Goal: Task Accomplishment & Management: Use online tool/utility

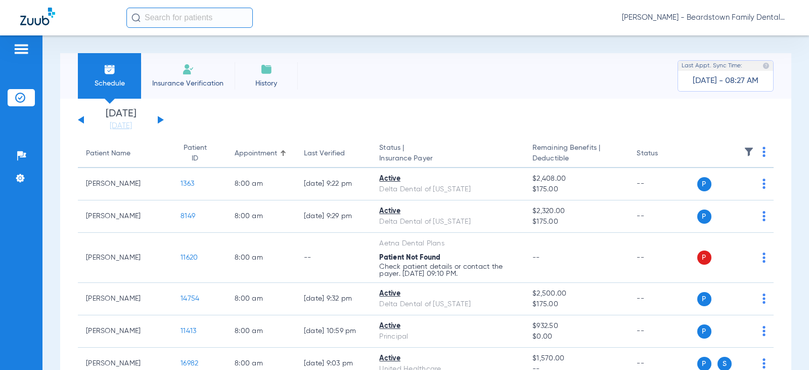
click at [199, 78] on span "Insurance Verification" at bounding box center [188, 83] width 78 height 10
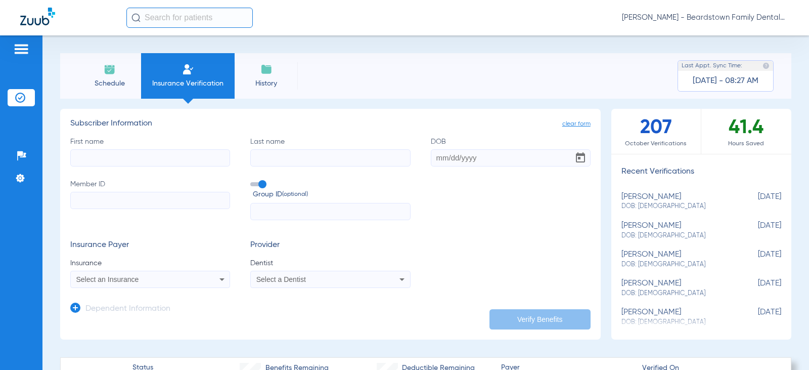
click at [161, 164] on input "First name" at bounding box center [150, 157] width 160 height 17
type input "[PERSON_NAME]"
click at [348, 155] on input "Last name" at bounding box center [330, 157] width 160 height 17
type input "[PERSON_NAME]"
click at [474, 156] on input "DOB" at bounding box center [511, 157] width 160 height 17
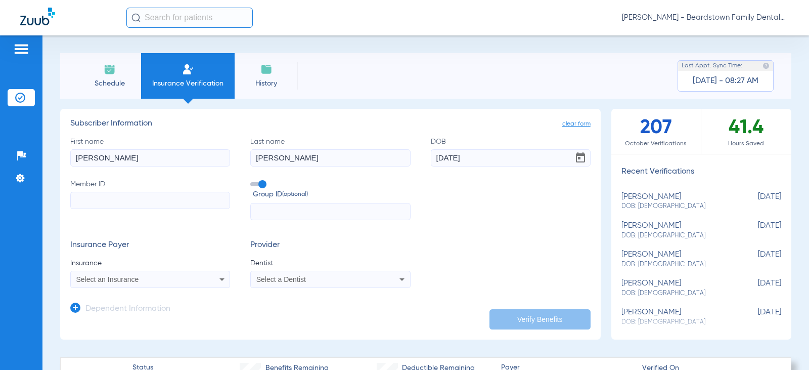
type input "[DATE]"
click at [143, 201] on input "Member ID" at bounding box center [150, 200] width 160 height 17
click at [97, 202] on input "Member ID Required" at bounding box center [150, 200] width 160 height 17
type input "99101450800"
click at [280, 212] on input "text" at bounding box center [330, 211] width 160 height 17
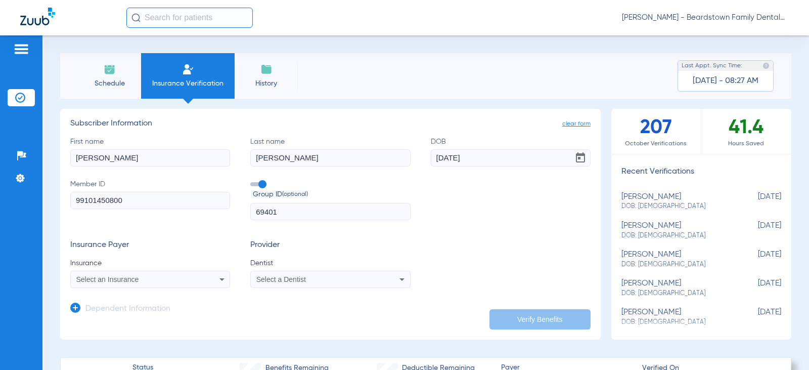
type input "69401"
click at [184, 273] on div "Select an Insurance" at bounding box center [150, 279] width 159 height 12
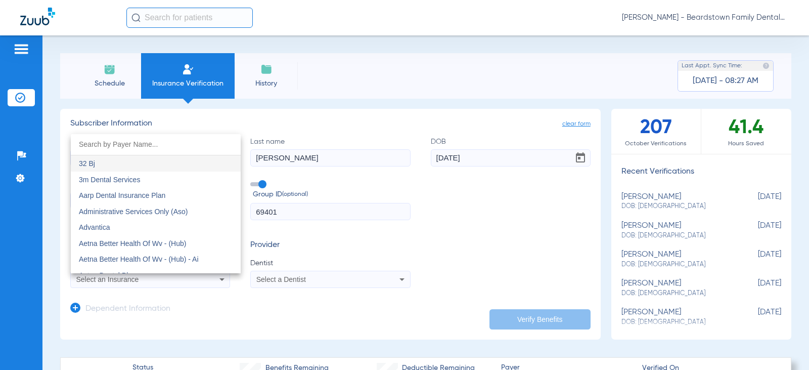
click at [180, 279] on div at bounding box center [404, 185] width 809 height 370
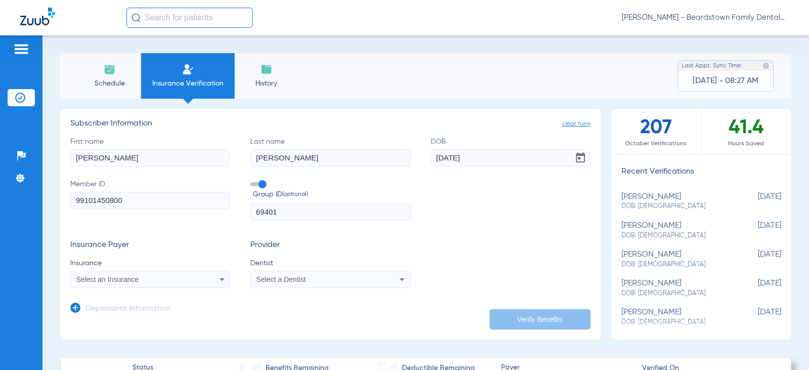
click at [196, 283] on div "Select an Insurance" at bounding box center [150, 279] width 159 height 12
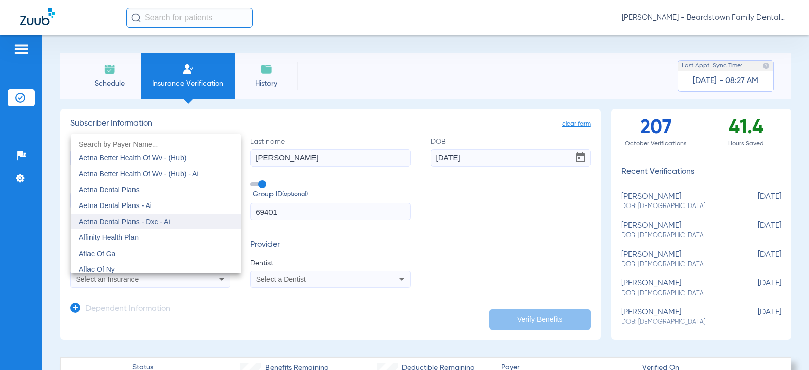
scroll to position [101, 0]
click at [132, 141] on input "dropdown search" at bounding box center [156, 144] width 170 height 21
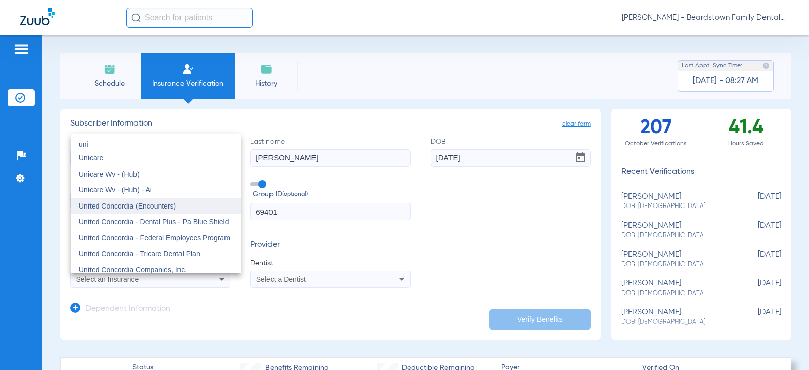
scroll to position [98, 0]
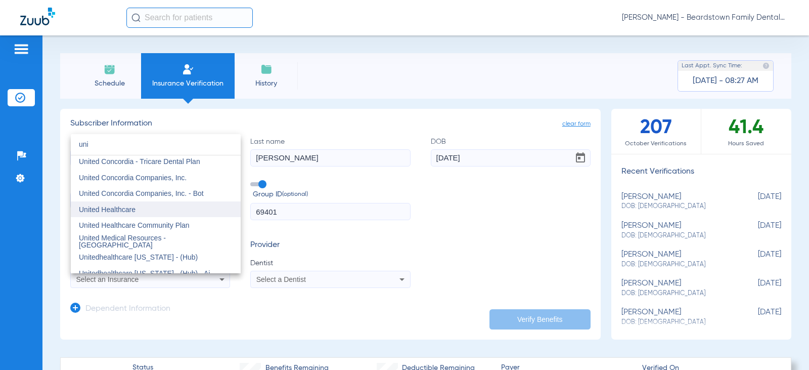
type input "uni"
click at [149, 206] on mat-option "United Healthcare" at bounding box center [156, 209] width 170 height 16
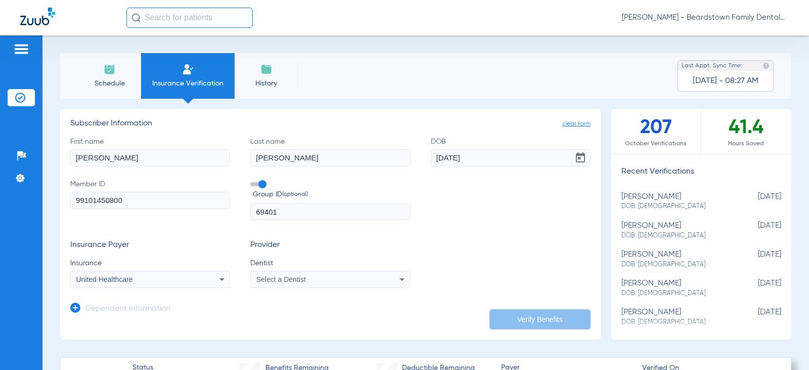
click at [286, 280] on span "Select a Dentist" at bounding box center [282, 279] width 50 height 8
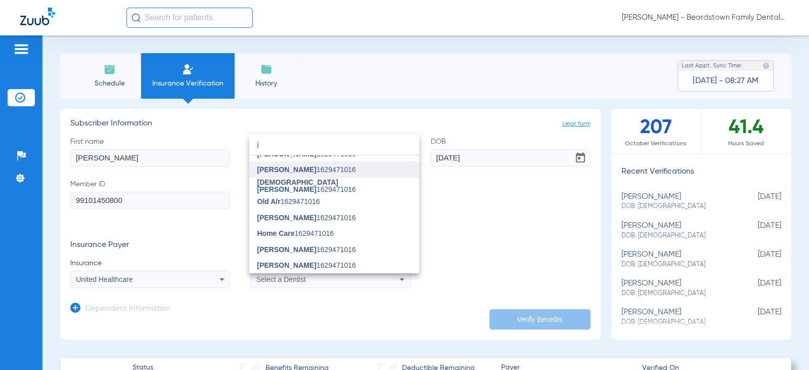
scroll to position [0, 0]
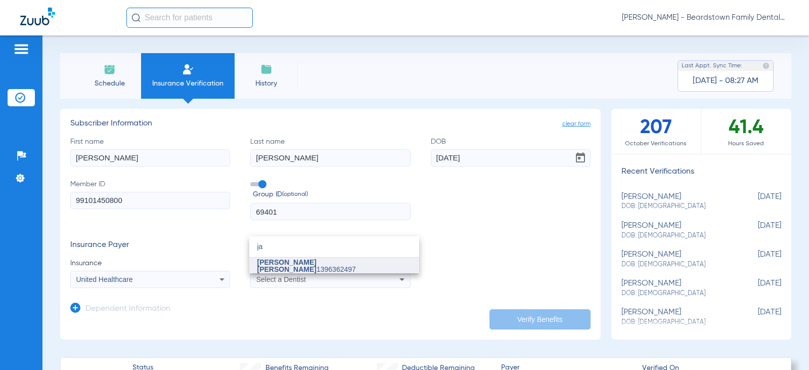
type input "ja"
click at [295, 262] on span "[PERSON_NAME] [PERSON_NAME]" at bounding box center [287, 265] width 59 height 15
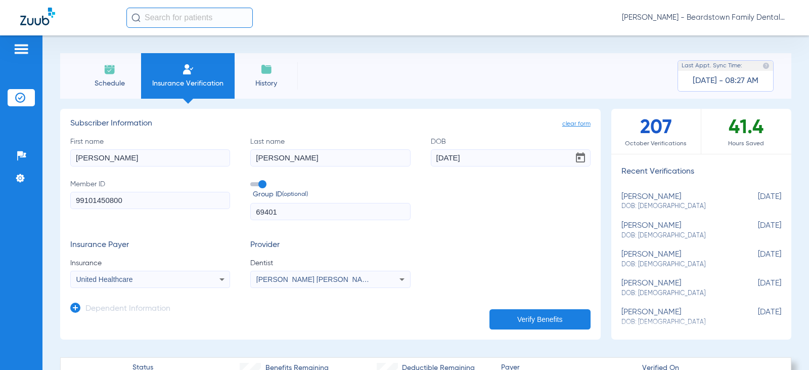
click at [507, 314] on button "Verify Benefits" at bounding box center [540, 319] width 101 height 20
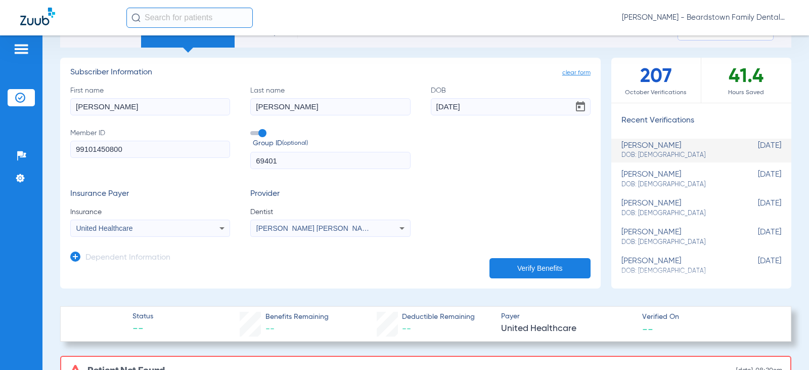
scroll to position [51, 0]
click at [169, 232] on div "United Healthcare" at bounding box center [135, 228] width 119 height 7
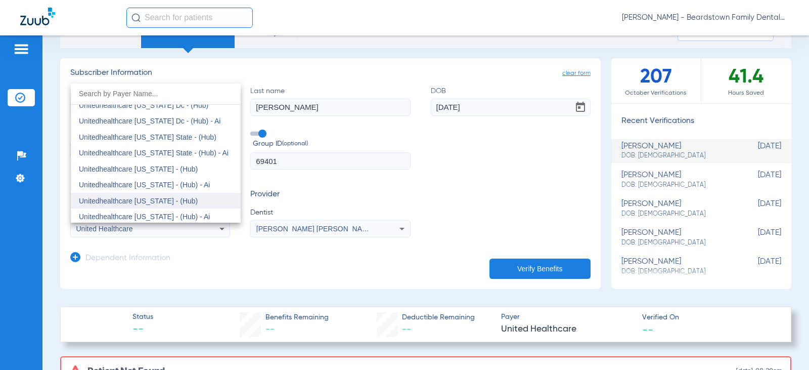
scroll to position [7472, 0]
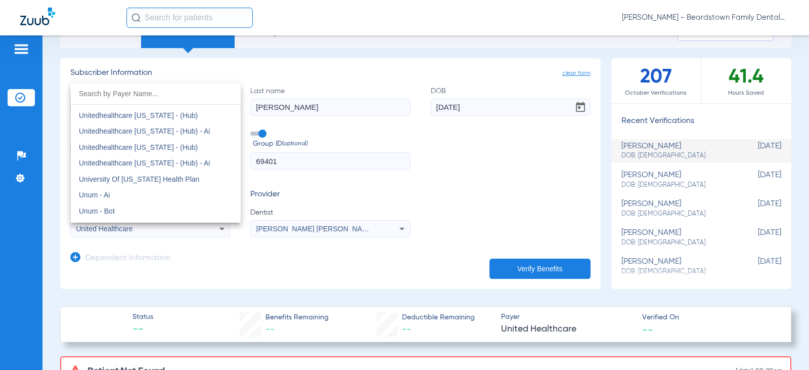
click at [440, 178] on div at bounding box center [404, 185] width 809 height 370
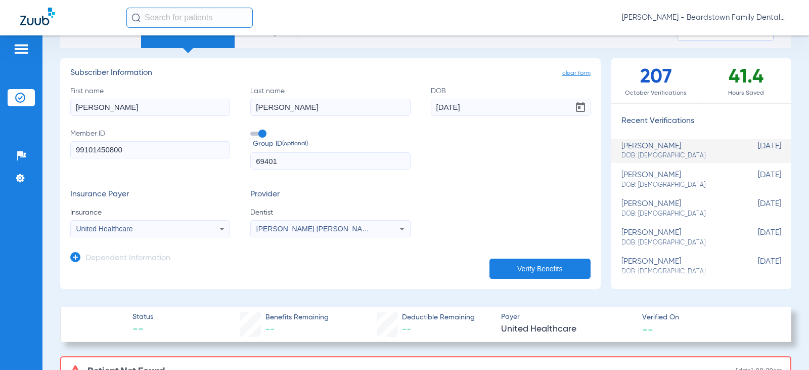
drag, startPoint x: 300, startPoint y: 158, endPoint x: 219, endPoint y: 173, distance: 82.8
click at [218, 170] on form "First name [PERSON_NAME] Last name [PERSON_NAME] [DEMOGRAPHIC_DATA] Member ID 9…" at bounding box center [330, 162] width 521 height 152
click at [546, 265] on button "Verify Benefits" at bounding box center [540, 269] width 101 height 20
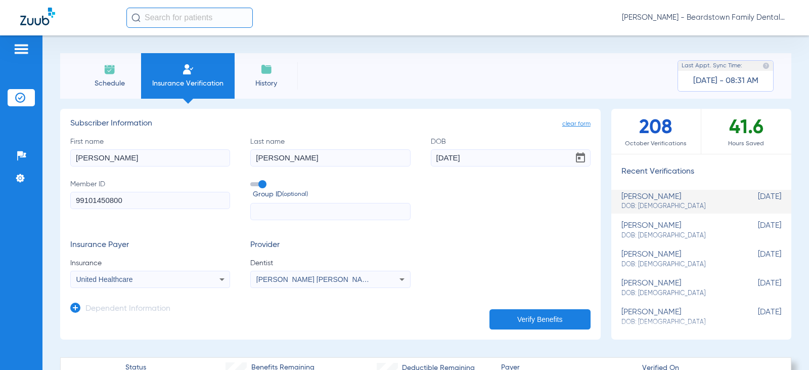
scroll to position [304, 0]
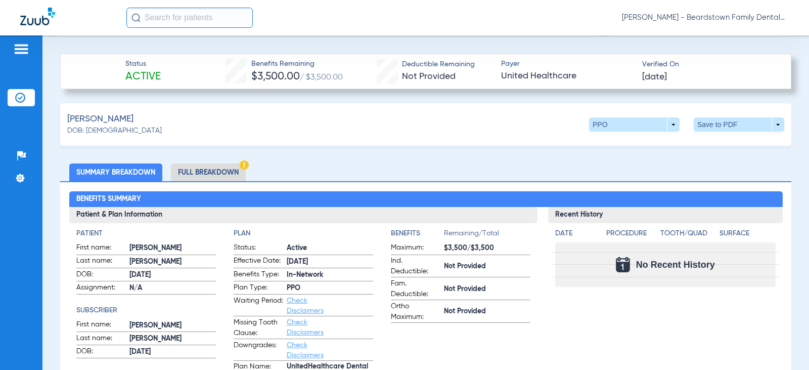
click at [195, 169] on li "Full Breakdown" at bounding box center [208, 172] width 75 height 18
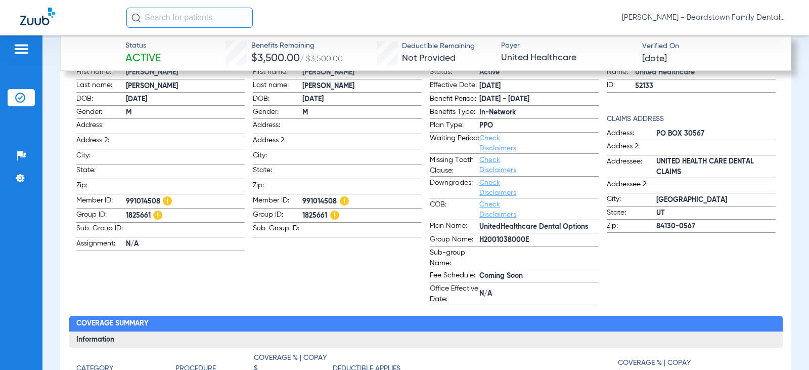
scroll to position [405, 0]
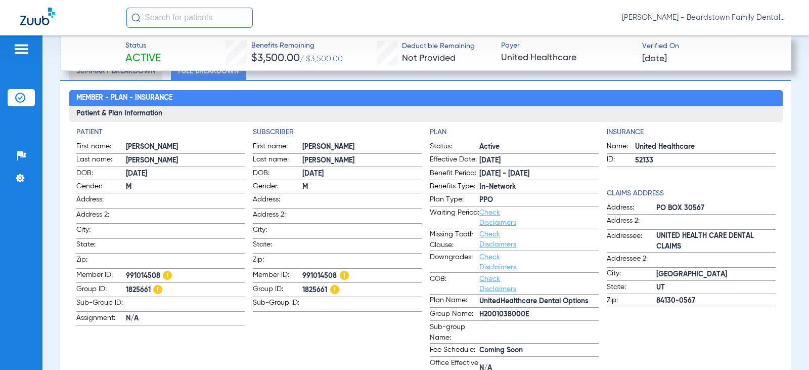
drag, startPoint x: 717, startPoint y: 204, endPoint x: 643, endPoint y: 206, distance: 74.4
click at [643, 206] on label "Address: [GEOGRAPHIC_DATA]" at bounding box center [691, 208] width 169 height 13
copy label "PO BOX 30567"
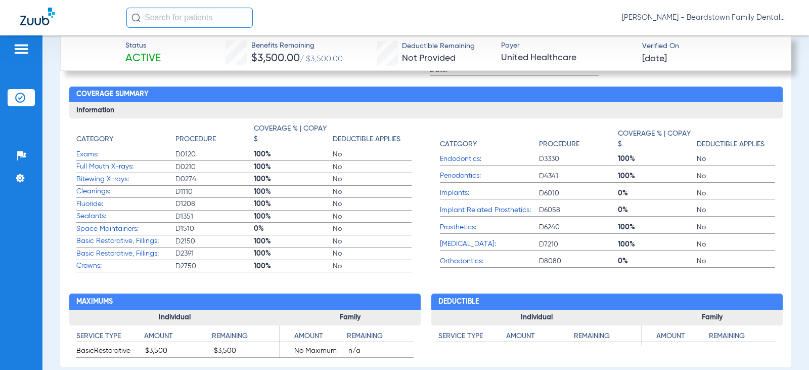
scroll to position [759, 0]
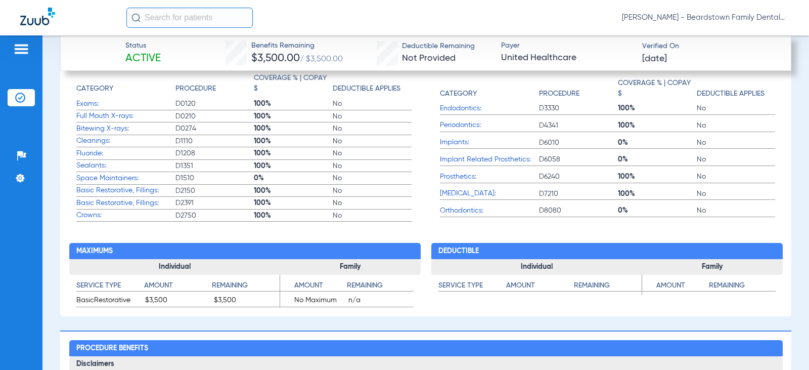
click at [275, 178] on span "0%" at bounding box center [293, 178] width 79 height 10
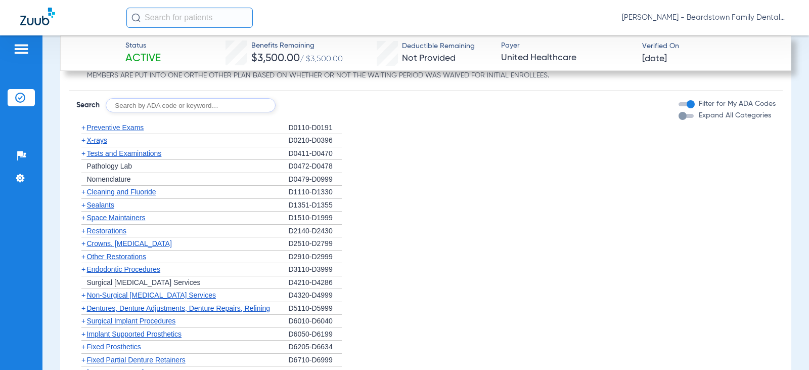
scroll to position [1265, 0]
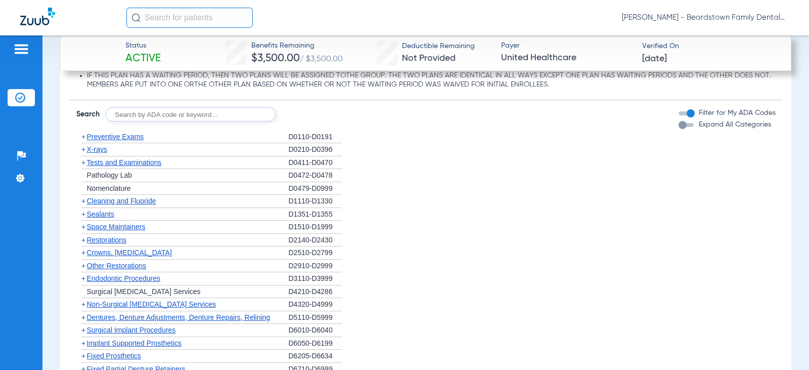
click at [162, 114] on input "text" at bounding box center [191, 114] width 170 height 14
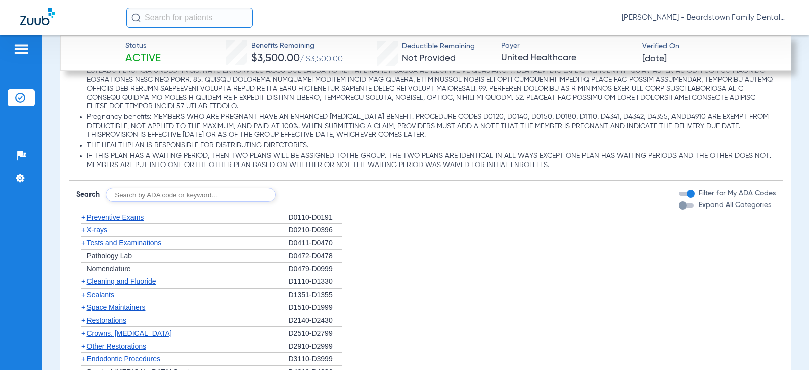
scroll to position [1164, 0]
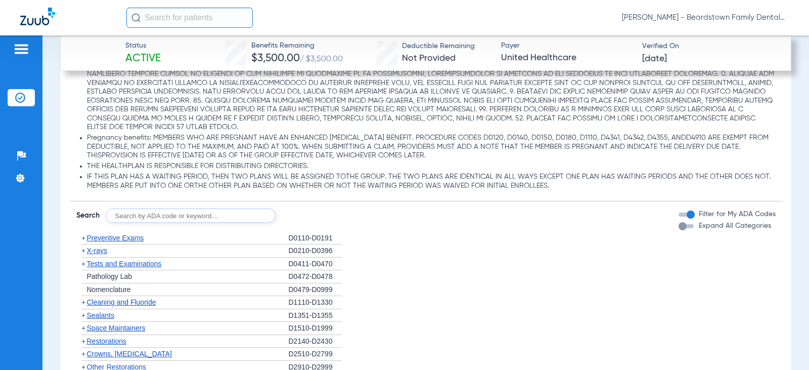
click at [188, 217] on input "text" at bounding box center [191, 215] width 170 height 14
type input "d4341"
click at [309, 221] on button "Search" at bounding box center [313, 215] width 40 height 14
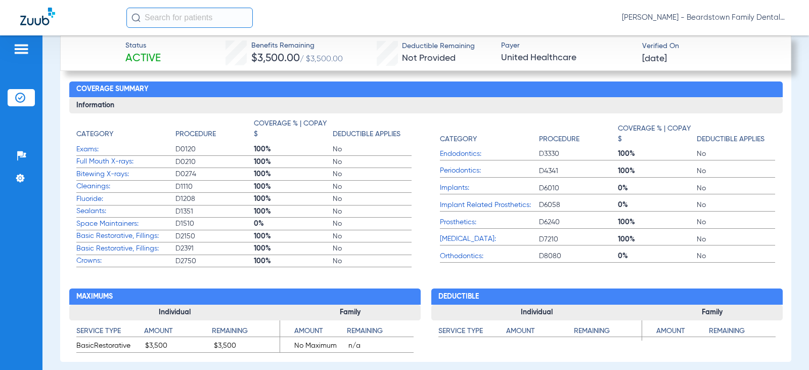
scroll to position [708, 0]
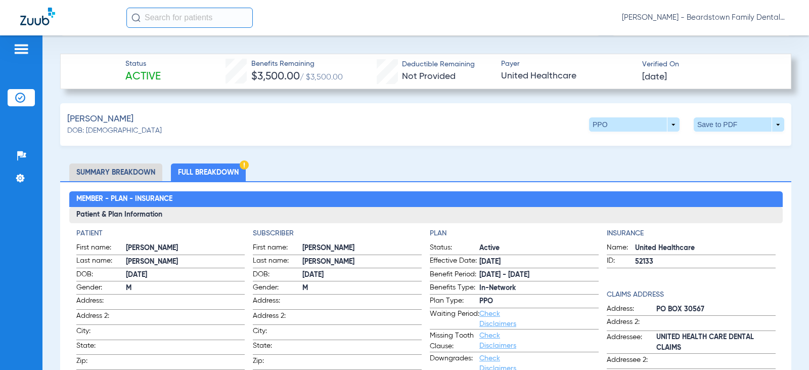
click at [205, 171] on li "Full Breakdown" at bounding box center [208, 172] width 75 height 18
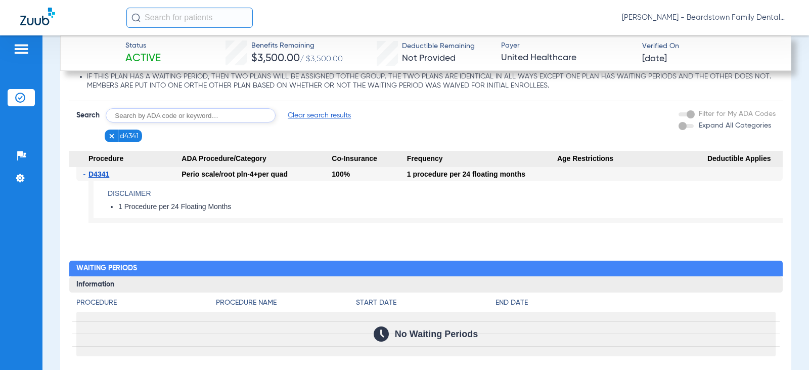
scroll to position [1214, 0]
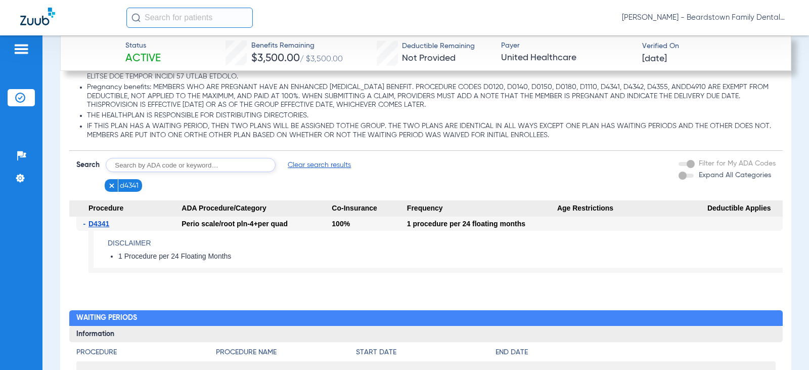
click at [106, 184] on li "d4341" at bounding box center [124, 185] width 38 height 13
click at [108, 185] on img at bounding box center [111, 185] width 7 height 7
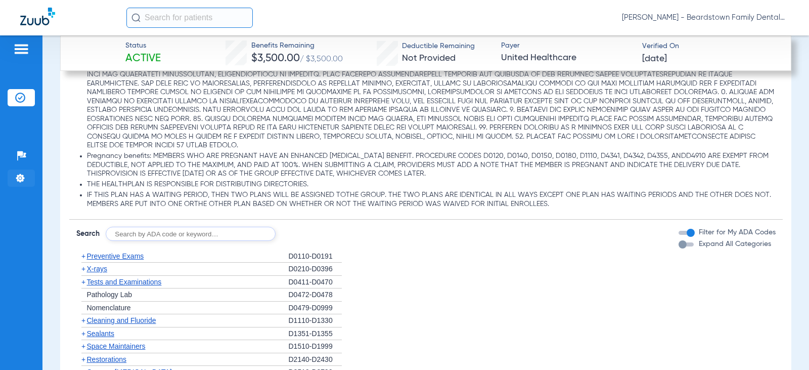
scroll to position [1265, 0]
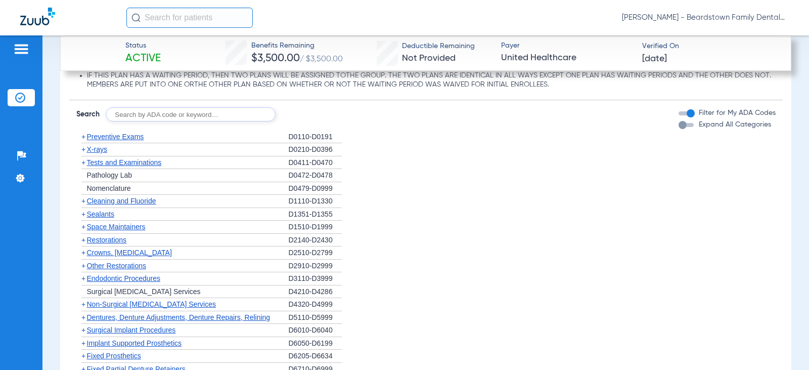
click at [136, 139] on span "Preventive Exams" at bounding box center [115, 137] width 57 height 8
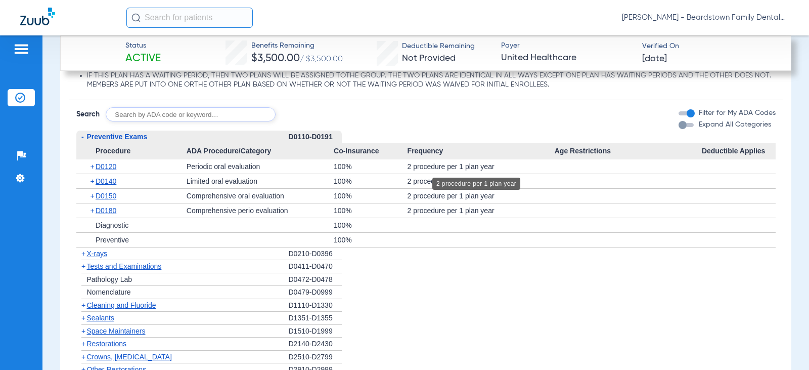
drag, startPoint x: 498, startPoint y: 163, endPoint x: 404, endPoint y: 166, distance: 94.1
click at [408, 166] on div "2 procedure per 1 plan year" at bounding box center [481, 166] width 147 height 14
copy div "2 procedure per 1 plan year"
click at [158, 308] on div "+ Cleaning and Fluoride" at bounding box center [182, 305] width 212 height 13
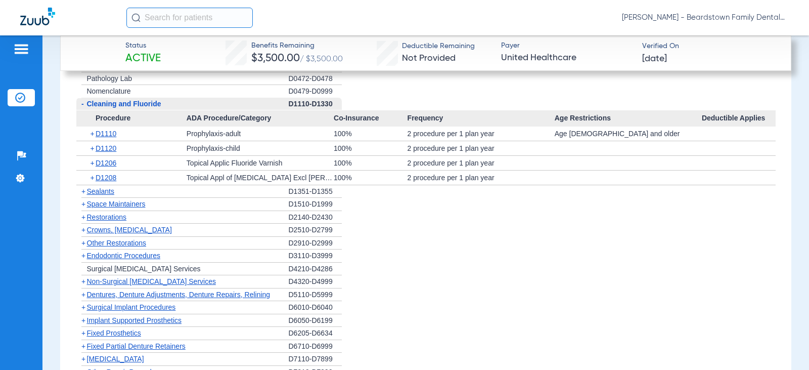
scroll to position [1467, 0]
drag, startPoint x: 490, startPoint y: 134, endPoint x: 396, endPoint y: 132, distance: 93.6
click at [396, 132] on div "+ D1110 Prophylaxis-adult 100% 2 procedure per 1 plan year Age [DEMOGRAPHIC_DAT…" at bounding box center [426, 132] width 700 height 14
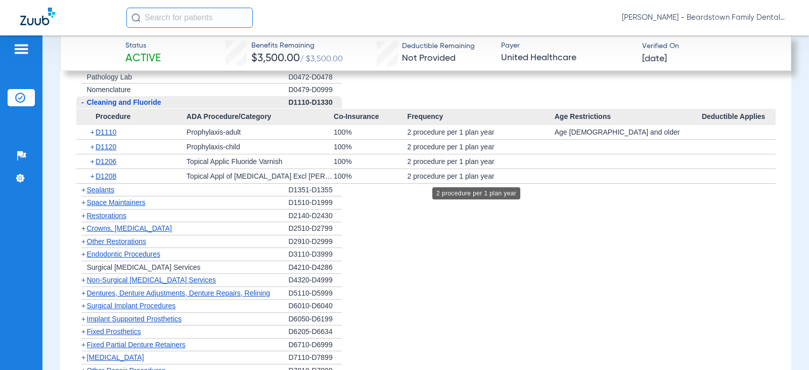
copy div "2 procedure per 1 plan yea"
click at [101, 119] on span "Procedure" at bounding box center [131, 117] width 110 height 16
click at [113, 104] on span "Cleaning and Fluoride" at bounding box center [124, 102] width 74 height 8
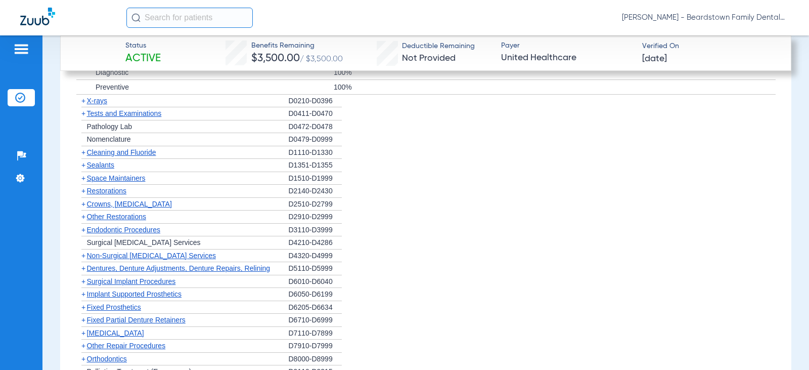
scroll to position [1417, 0]
click at [100, 101] on span "X-rays" at bounding box center [97, 102] width 20 height 8
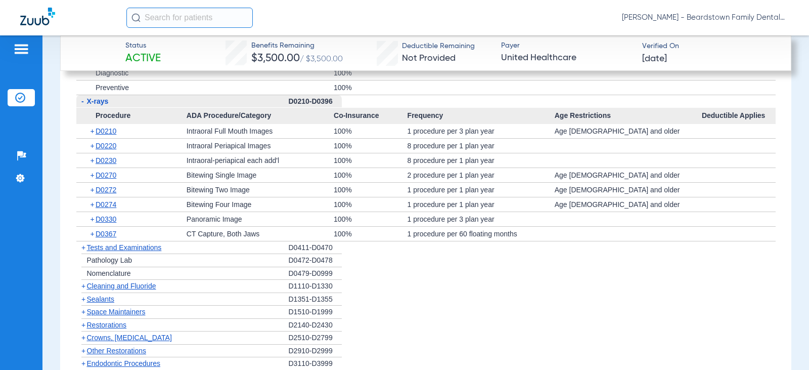
scroll to position [1416, 0]
drag, startPoint x: 402, startPoint y: 130, endPoint x: 494, endPoint y: 126, distance: 92.1
click at [494, 126] on div "+ D0210 Intraoral Full Mouth Images 100% 1 procedure per 3 plan year Age [DEMOG…" at bounding box center [426, 131] width 700 height 14
copy div "1 procedure per 3 plan year"
drag, startPoint x: 400, startPoint y: 206, endPoint x: 515, endPoint y: 202, distance: 115.4
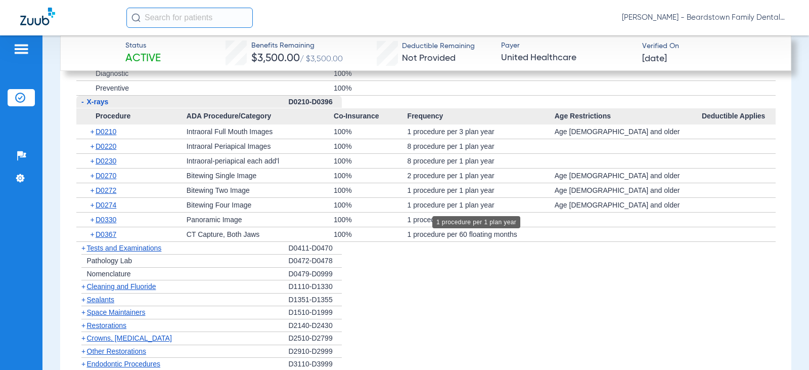
click at [515, 202] on div "+ D0274 Bitewing Four Image 100% 1 procedure per 1 plan year Age [DEMOGRAPHIC_D…" at bounding box center [426, 205] width 700 height 14
copy div "1 procedure per 1 plan year"
click at [151, 287] on span "Cleaning and Fluoride" at bounding box center [121, 286] width 69 height 8
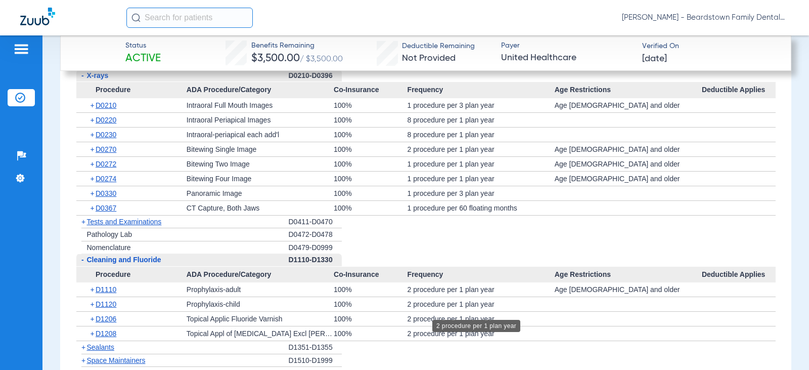
scroll to position [1467, 0]
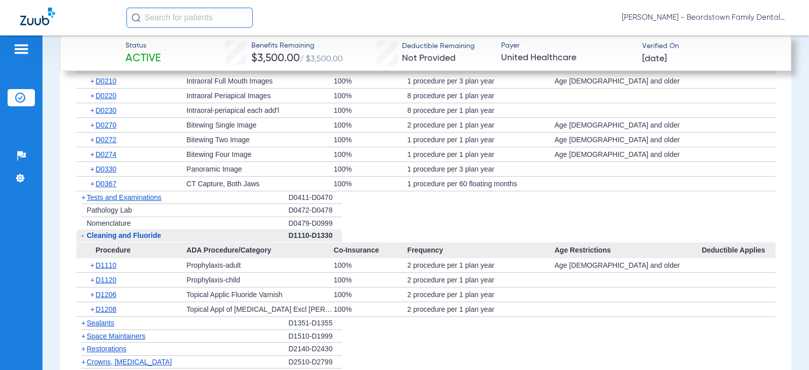
drag, startPoint x: 497, startPoint y: 295, endPoint x: 396, endPoint y: 295, distance: 101.2
click at [396, 295] on div "+ D1206 Topical Applic Fluoride Varnish 100% 2 procedure per 1 plan year" at bounding box center [426, 294] width 700 height 14
copy div "2 procedure per 1 plan year"
click at [544, 266] on div "2 procedure per 1 plan year" at bounding box center [481, 265] width 147 height 14
drag, startPoint x: 550, startPoint y: 268, endPoint x: 608, endPoint y: 270, distance: 58.2
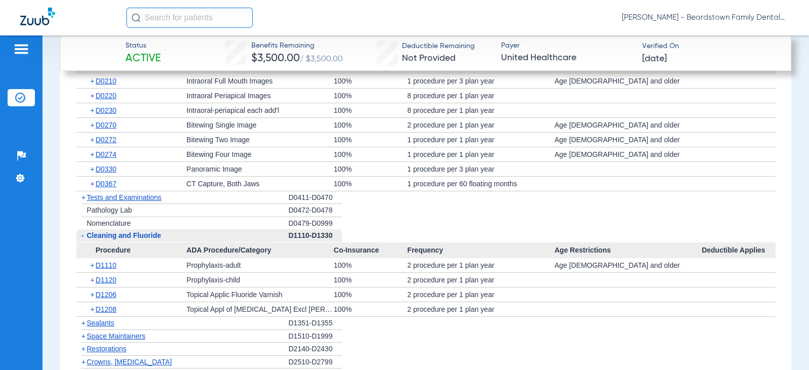
click at [608, 270] on div "Age [DEMOGRAPHIC_DATA] and older" at bounding box center [628, 265] width 147 height 14
copy div "Age [DEMOGRAPHIC_DATA] and older"
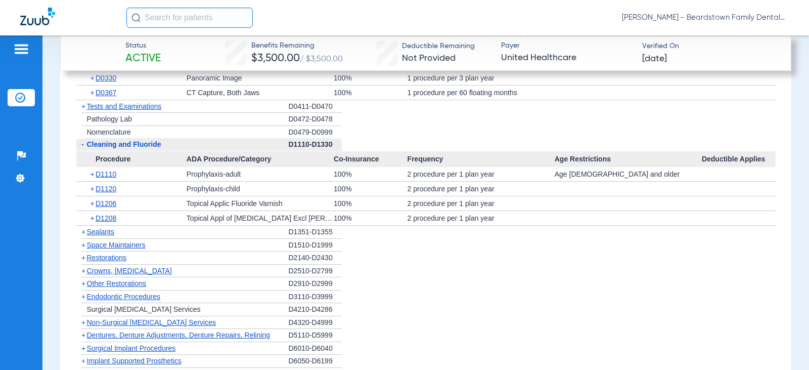
scroll to position [1568, 0]
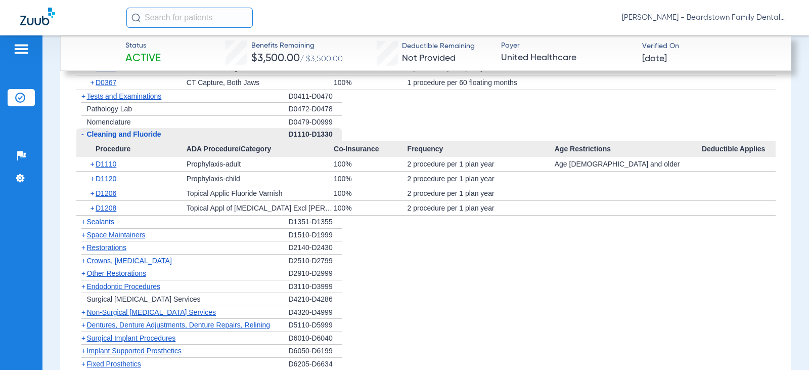
drag, startPoint x: 134, startPoint y: 226, endPoint x: 120, endPoint y: 223, distance: 14.5
click at [127, 224] on div "+ Sealants" at bounding box center [182, 222] width 212 height 13
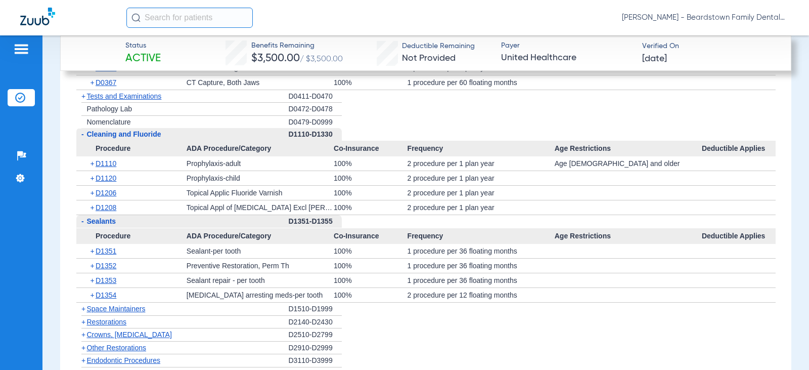
drag, startPoint x: 514, startPoint y: 254, endPoint x: 394, endPoint y: 254, distance: 119.9
click at [394, 254] on div "+ D1351 Sealant-per tooth 100% 1 procedure per 36 floating months" at bounding box center [426, 251] width 700 height 14
copy div "1 procedure per 36 floating months"
click at [116, 219] on span "Sealants" at bounding box center [101, 221] width 29 height 8
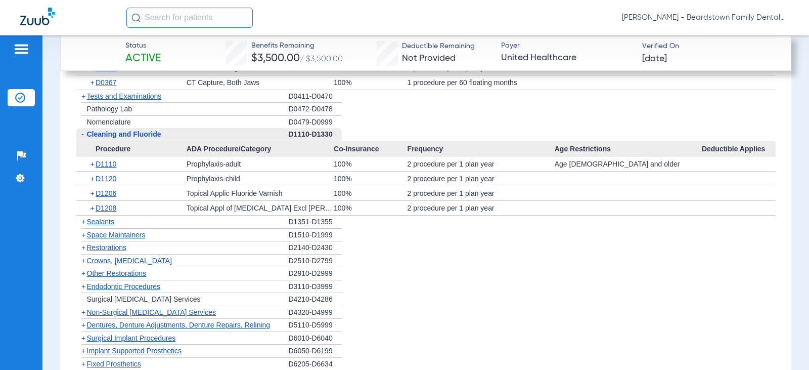
click at [143, 129] on div "- Cleaning and Fluoride" at bounding box center [182, 134] width 212 height 13
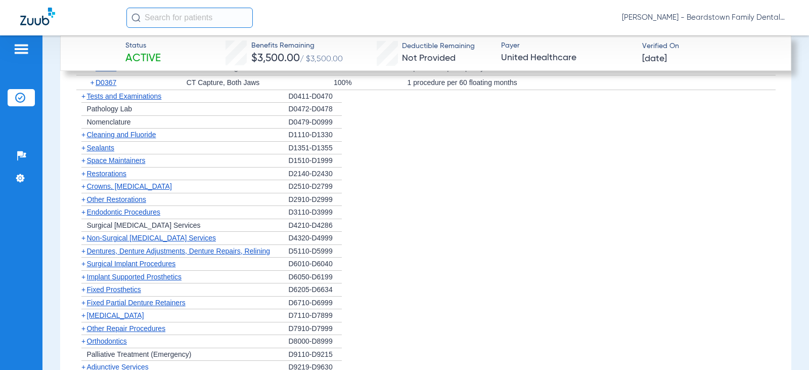
click at [164, 98] on div "+ Tests and Examinations" at bounding box center [182, 96] width 212 height 13
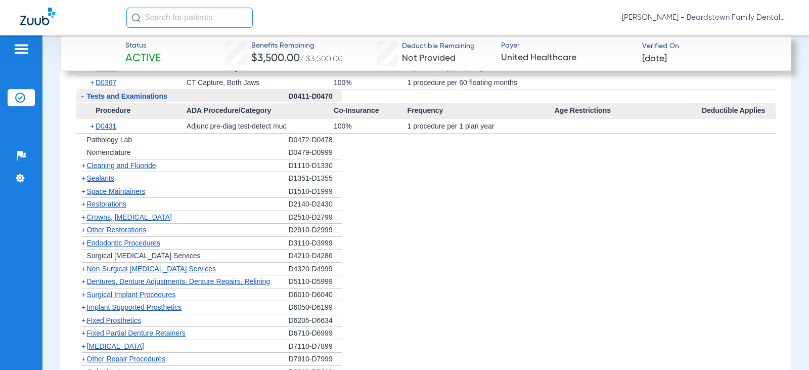
click at [143, 108] on span "Procedure" at bounding box center [131, 111] width 110 height 16
click at [147, 95] on span "Tests and Examinations" at bounding box center [127, 96] width 80 height 8
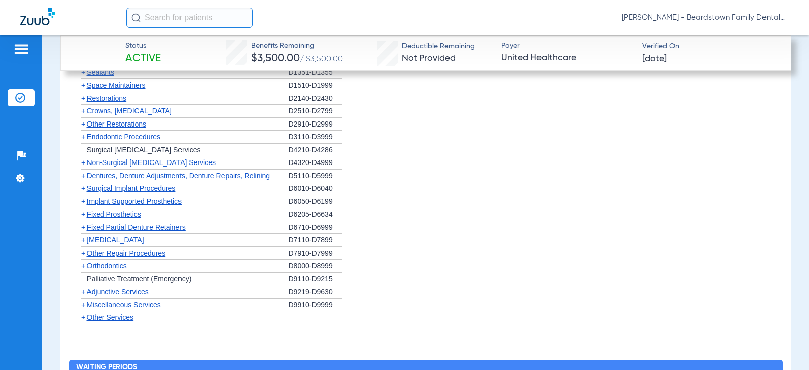
scroll to position [1618, 0]
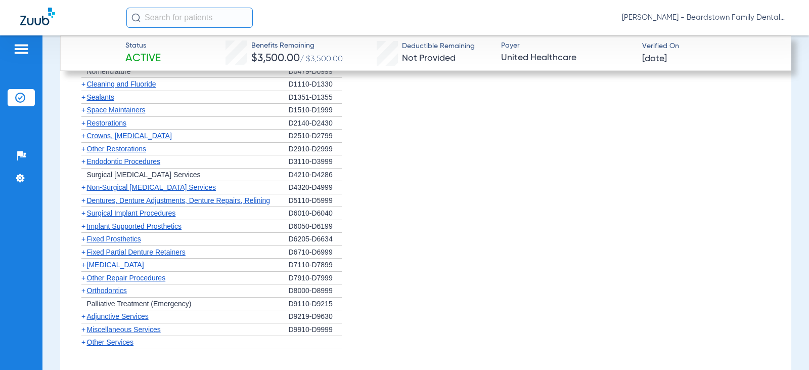
click at [100, 125] on span "Restorations" at bounding box center [107, 123] width 40 height 8
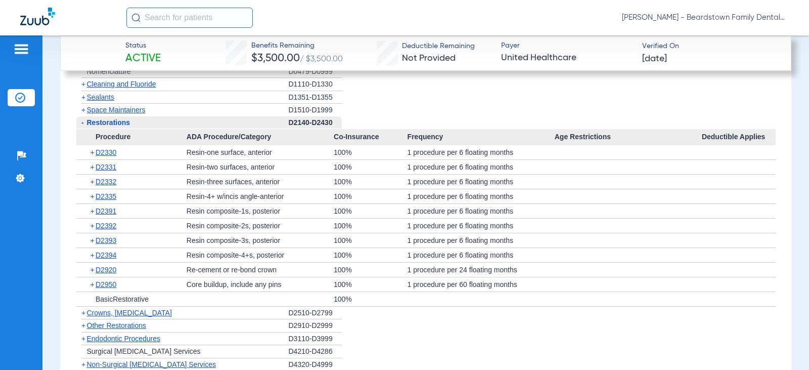
drag, startPoint x: 508, startPoint y: 150, endPoint x: 403, endPoint y: 152, distance: 105.8
click at [403, 152] on div "+ D2330 Resin-one surface, anterior 100% 1 procedure per 6 floating months" at bounding box center [426, 152] width 700 height 14
click at [522, 237] on div "1 procedure per 6 floating months" at bounding box center [481, 240] width 147 height 14
drag, startPoint x: 527, startPoint y: 253, endPoint x: 405, endPoint y: 253, distance: 121.9
click at [408, 253] on div "1 procedure per 6 floating months" at bounding box center [481, 255] width 147 height 14
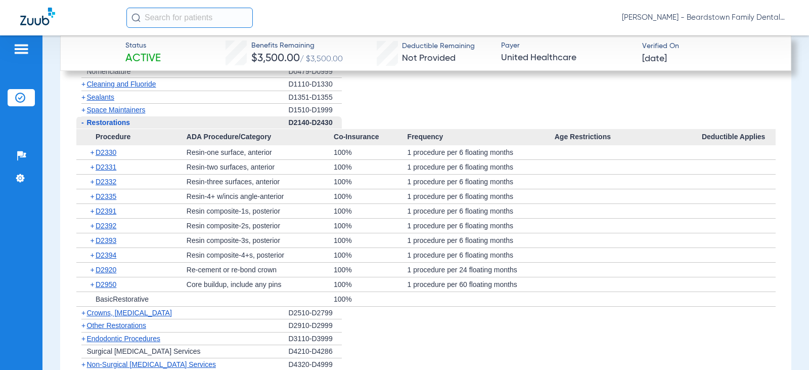
copy div "1 procedure per 6 floating months"
click at [113, 297] on span "BasicRestorative" at bounding box center [122, 299] width 53 height 8
click at [159, 313] on span "Crowns, [MEDICAL_DATA]" at bounding box center [129, 313] width 85 height 8
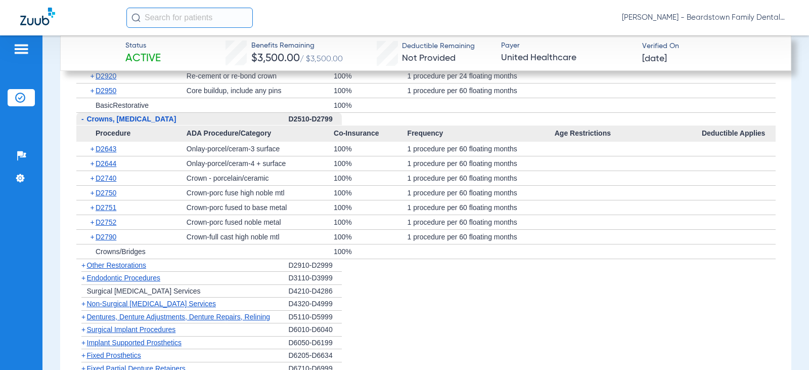
scroll to position [1821, 0]
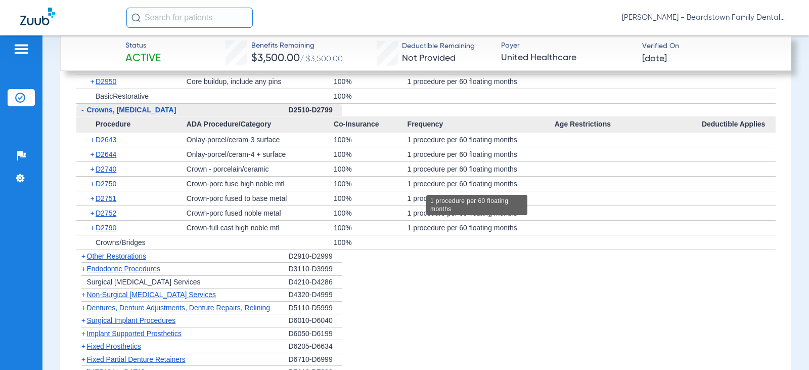
drag, startPoint x: 402, startPoint y: 184, endPoint x: 529, endPoint y: 179, distance: 127.1
click at [529, 179] on div "+ D2750 Crown-porc fuse high noble mtl 100% 1 procedure per 60 floating months" at bounding box center [426, 184] width 700 height 14
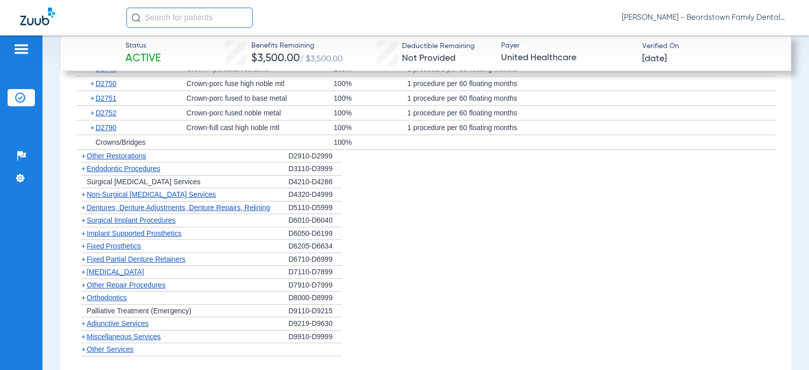
scroll to position [1922, 0]
click at [117, 244] on span "Fixed Prosthetics" at bounding box center [114, 245] width 54 height 8
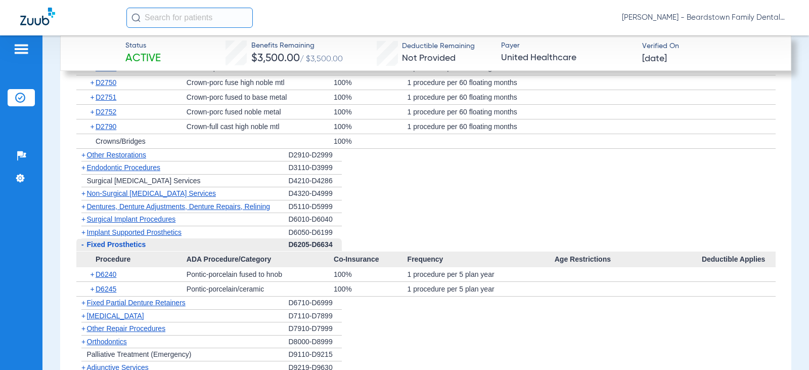
drag, startPoint x: 505, startPoint y: 273, endPoint x: 385, endPoint y: 279, distance: 121.1
click at [385, 279] on div "+ D6240 Pontic-porcelain fused to hnob 100% 1 procedure per 5 plan year" at bounding box center [426, 274] width 700 height 14
click at [136, 261] on span "Procedure" at bounding box center [131, 259] width 110 height 16
click at [132, 244] on span "Fixed Prosthetics" at bounding box center [116, 244] width 59 height 8
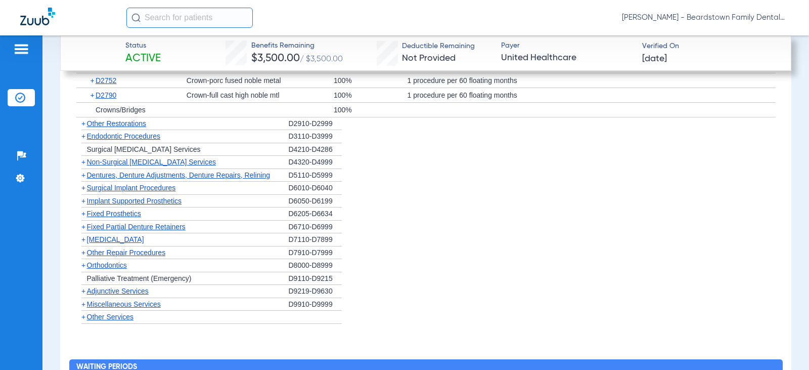
scroll to position [1821, 0]
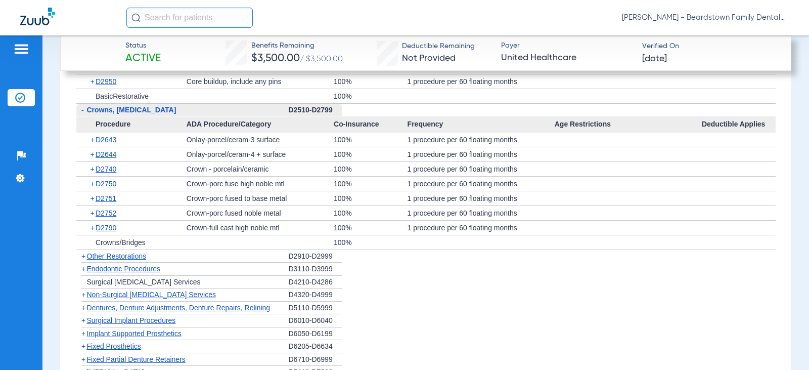
click at [177, 109] on span "Crowns, [MEDICAL_DATA]" at bounding box center [132, 110] width 90 height 8
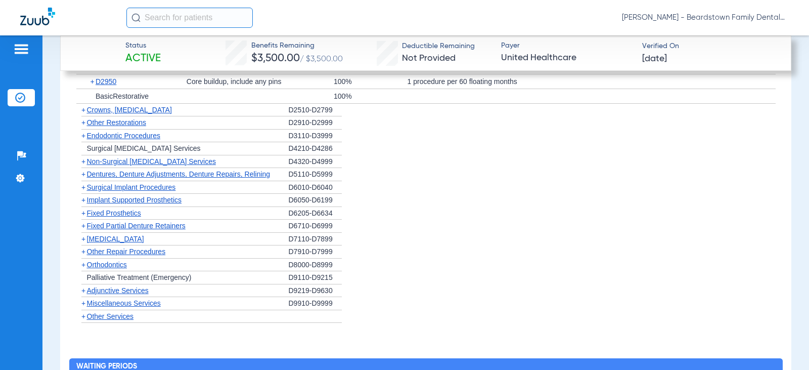
click at [117, 239] on span "[MEDICAL_DATA]" at bounding box center [115, 239] width 57 height 8
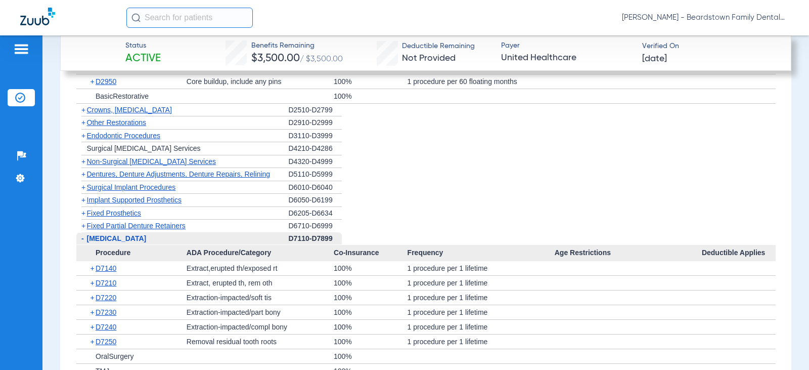
click at [131, 238] on span "[MEDICAL_DATA]" at bounding box center [117, 238] width 60 height 8
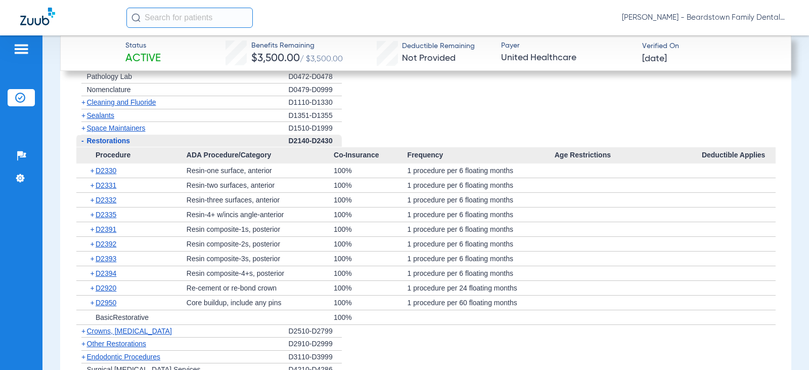
scroll to position [1568, 0]
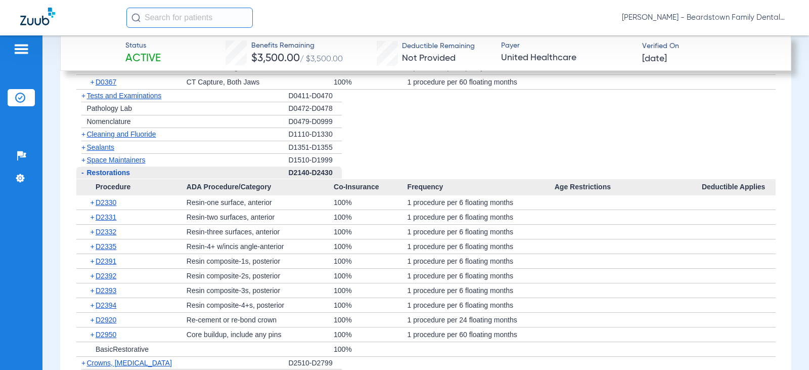
click at [143, 180] on span "Procedure" at bounding box center [131, 187] width 110 height 16
click at [141, 175] on div "- Restorations" at bounding box center [182, 172] width 212 height 13
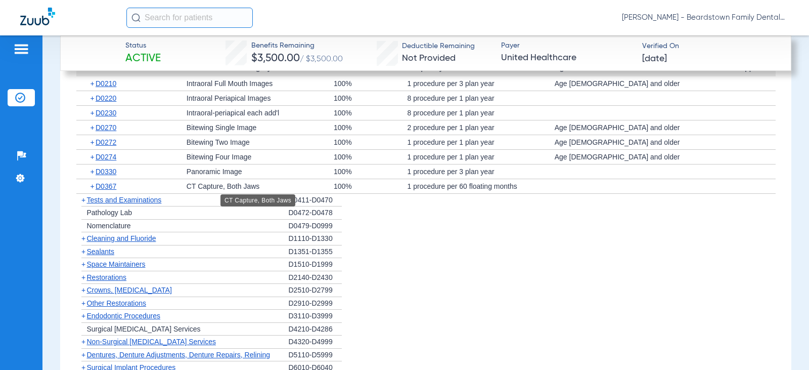
scroll to position [1467, 0]
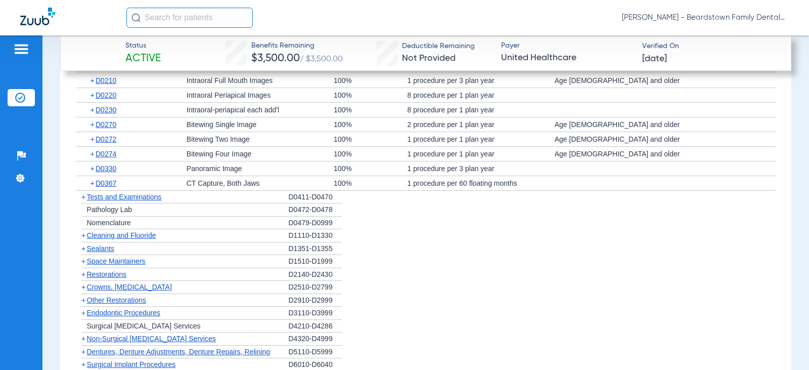
click at [134, 196] on span "Tests and Examinations" at bounding box center [124, 197] width 75 height 8
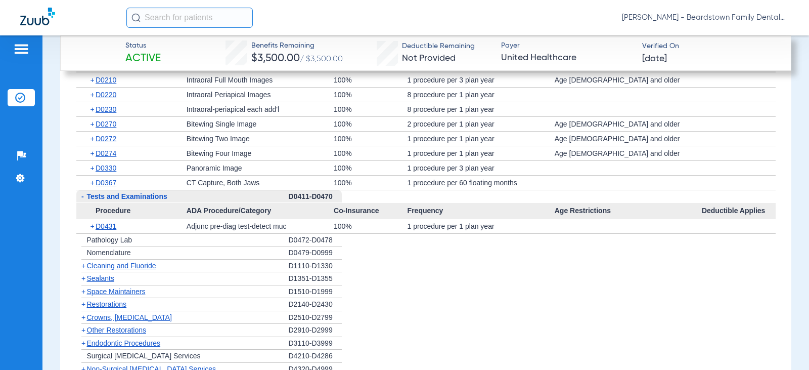
click at [134, 196] on span "Tests and Examinations" at bounding box center [127, 196] width 80 height 8
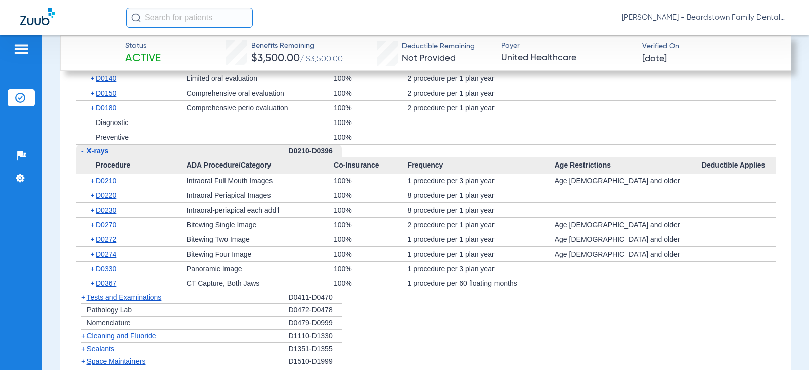
scroll to position [1366, 0]
click at [166, 153] on div "- X-rays" at bounding box center [182, 152] width 212 height 13
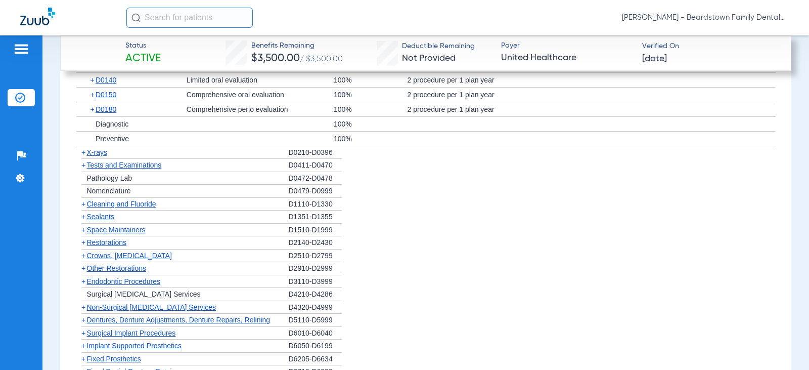
click at [174, 205] on div "+ Cleaning and Fluoride" at bounding box center [182, 204] width 212 height 13
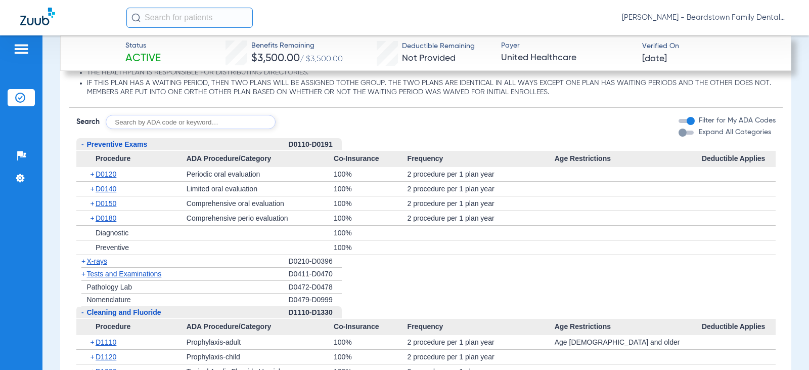
scroll to position [1214, 0]
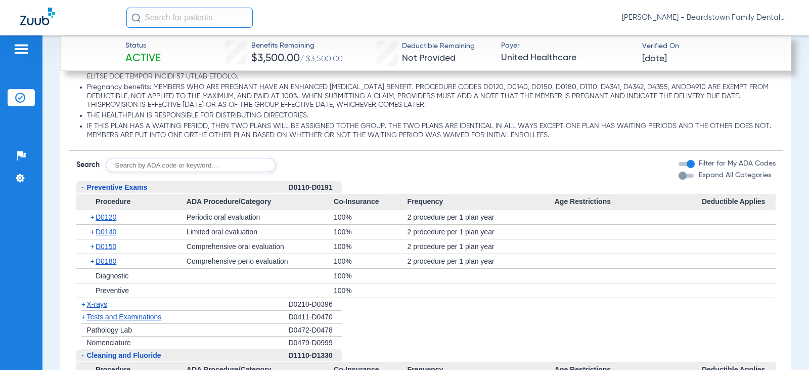
click at [133, 164] on input "text" at bounding box center [191, 165] width 170 height 14
type input "d4341"
click at [324, 166] on button "Search" at bounding box center [313, 165] width 40 height 14
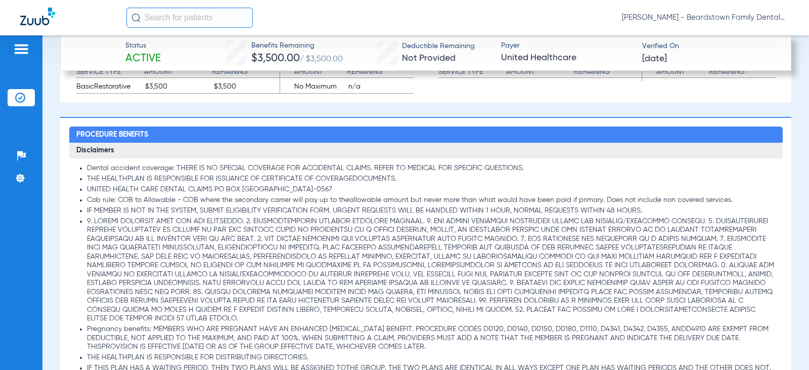
scroll to position [1175, 0]
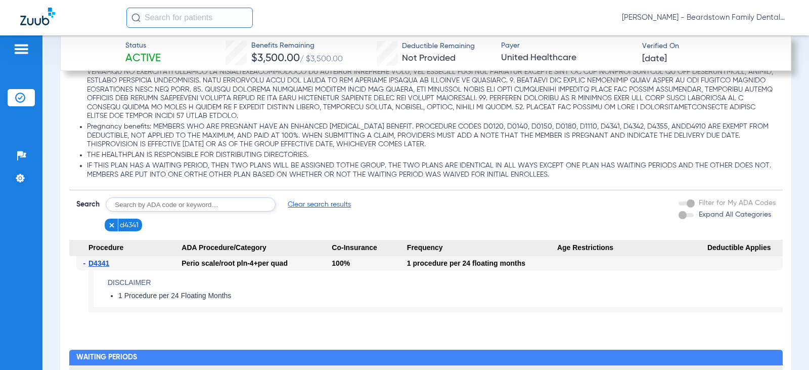
drag, startPoint x: 233, startPoint y: 297, endPoint x: 116, endPoint y: 294, distance: 116.4
click at [116, 294] on ul "1 Procedure per 24 Floating Months" at bounding box center [445, 295] width 675 height 9
click at [157, 206] on input "text" at bounding box center [191, 204] width 170 height 14
type input "d4910"
click at [306, 205] on button "Search" at bounding box center [313, 204] width 40 height 14
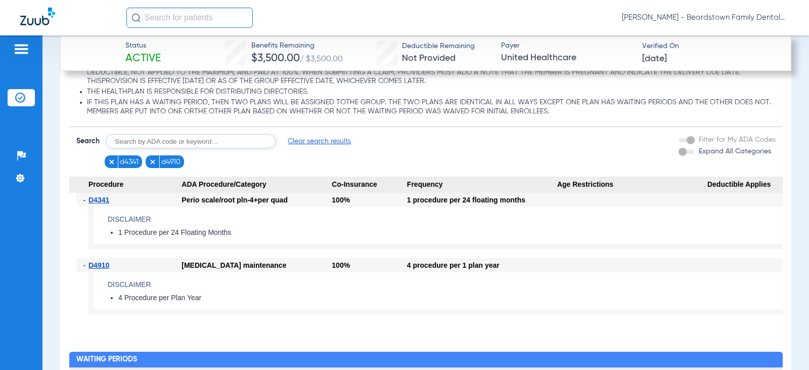
scroll to position [1225, 0]
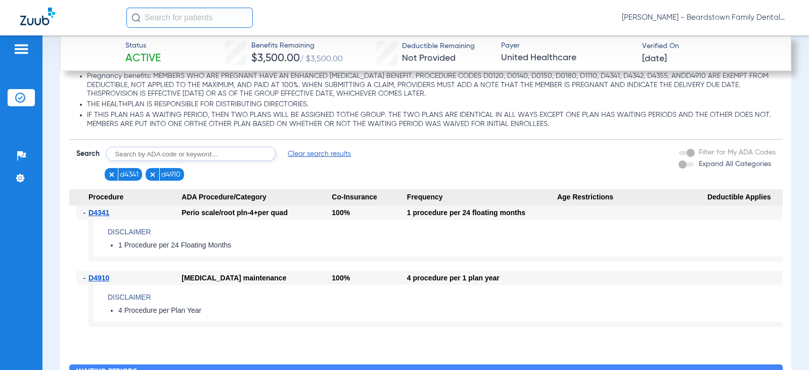
drag, startPoint x: 224, startPoint y: 308, endPoint x: 110, endPoint y: 308, distance: 114.3
click at [110, 308] on ul "4 Procedure per Plan Year" at bounding box center [445, 310] width 675 height 9
click at [150, 175] on img at bounding box center [152, 174] width 7 height 7
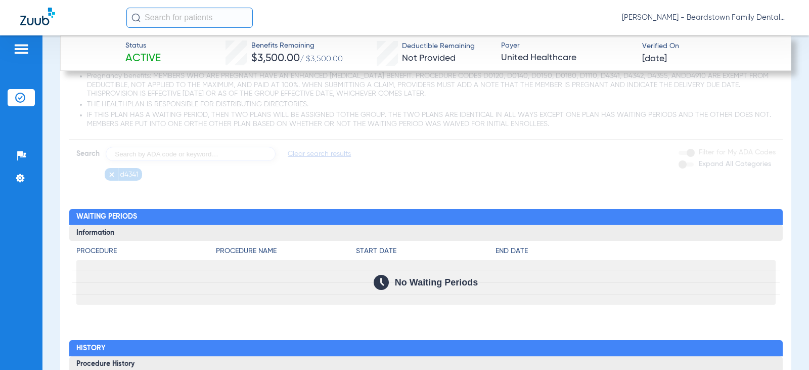
click at [112, 178] on app-loading-indicator at bounding box center [426, 35] width 714 height 291
click at [222, 174] on app-loading-indicator at bounding box center [426, 35] width 714 height 291
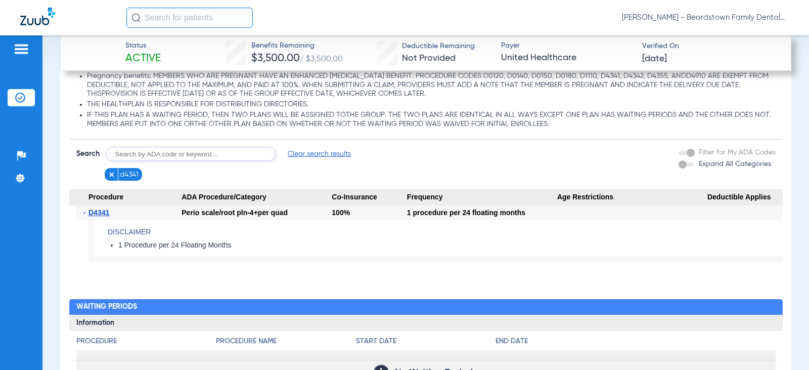
click at [208, 157] on input "text" at bounding box center [191, 154] width 170 height 14
click at [108, 174] on img at bounding box center [111, 174] width 7 height 7
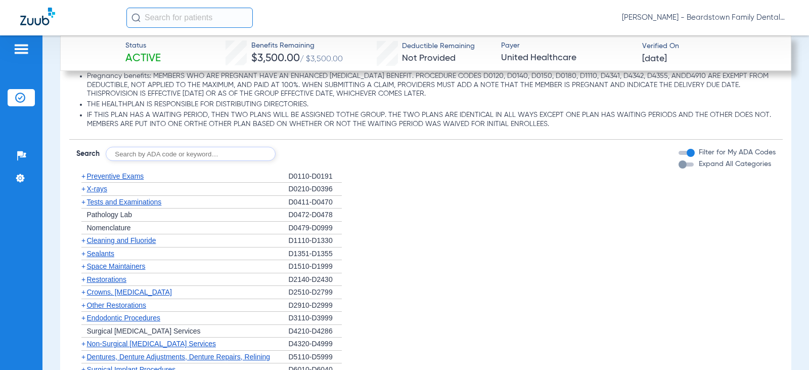
click at [193, 152] on input "text" at bounding box center [191, 154] width 170 height 14
type input "d4381"
click button "Search" at bounding box center [313, 154] width 40 height 14
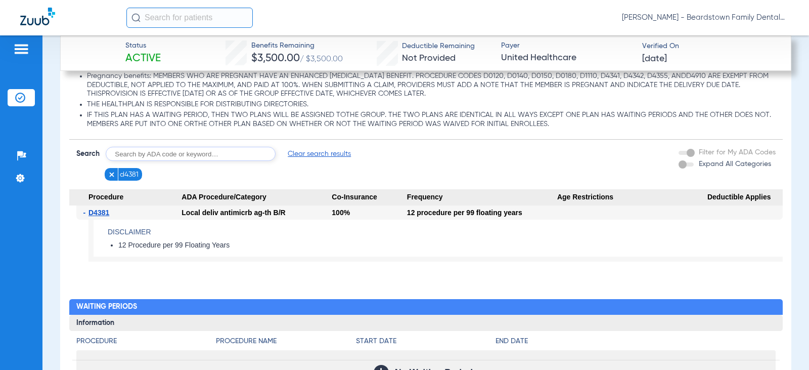
drag, startPoint x: 242, startPoint y: 247, endPoint x: 111, endPoint y: 248, distance: 131.5
click at [118, 248] on li "12 Procedure per 99 Floating Years" at bounding box center [450, 245] width 665 height 9
click at [157, 150] on input "text" at bounding box center [191, 154] width 170 height 14
type input "d9940"
click button "Search" at bounding box center [313, 154] width 40 height 14
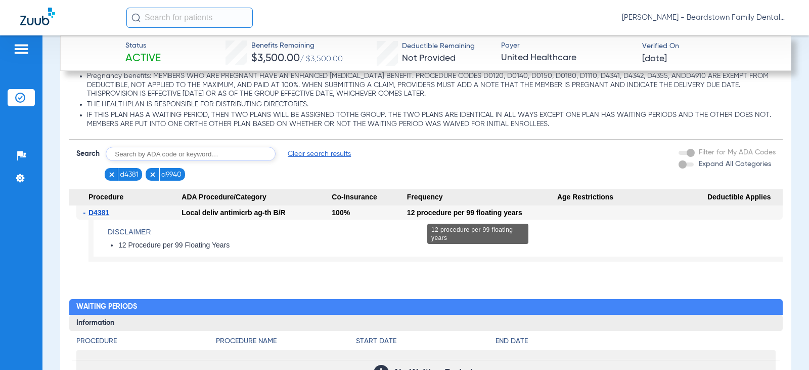
click at [525, 213] on div "12 procedure per 99 floating years" at bounding box center [482, 212] width 150 height 14
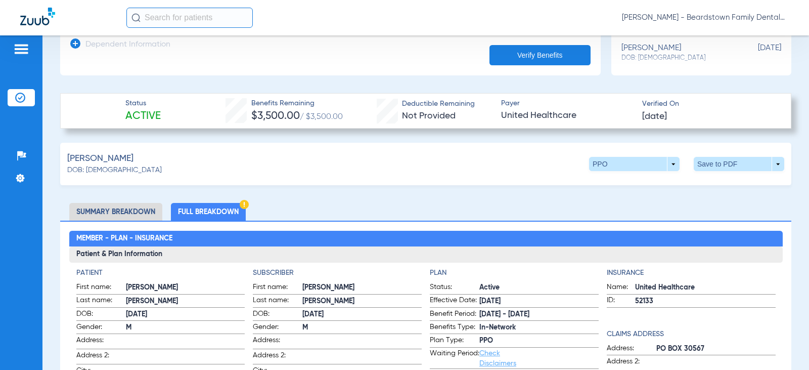
scroll to position [0, 0]
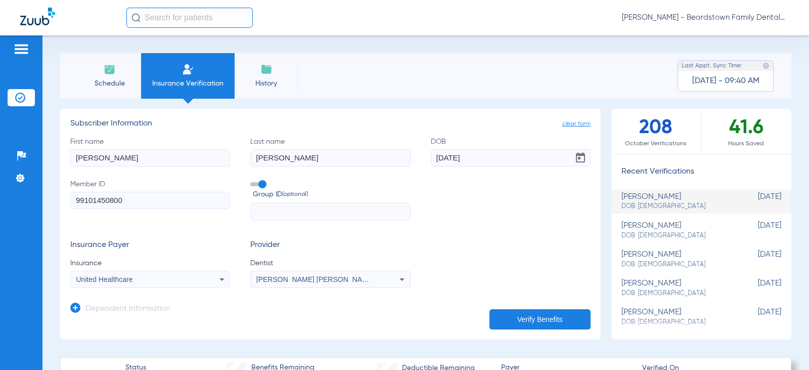
click at [101, 76] on li "Schedule" at bounding box center [109, 76] width 63 height 46
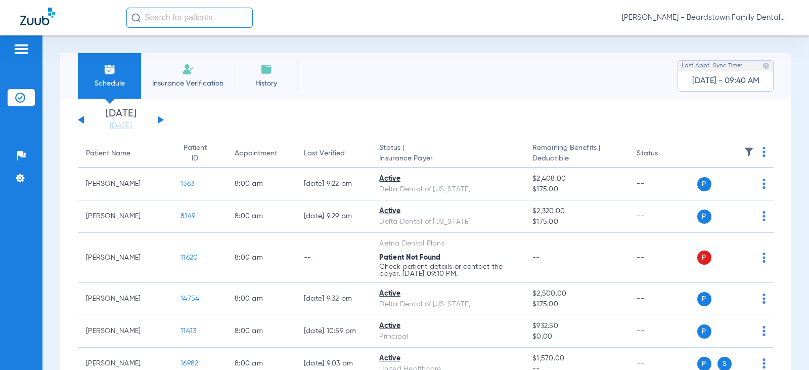
click at [154, 121] on div "[DATE] [DATE] [DATE] [DATE] [DATE] [DATE] [DATE] [DATE] [DATE] [DATE] [DATE] [D…" at bounding box center [121, 120] width 86 height 22
click at [159, 121] on button at bounding box center [161, 120] width 6 height 8
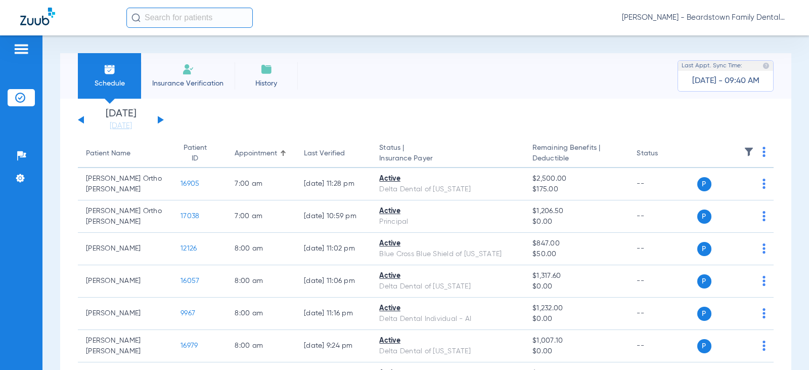
click at [744, 152] on img at bounding box center [749, 152] width 10 height 10
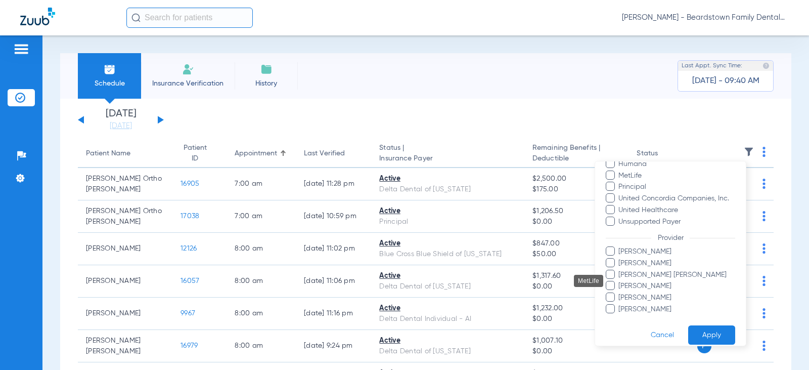
scroll to position [265, 0]
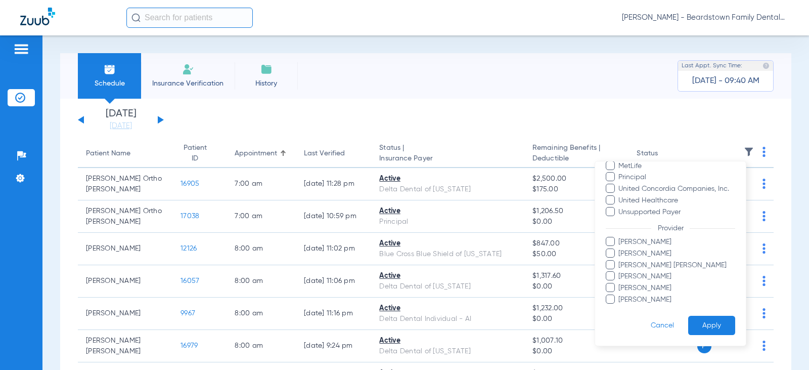
click at [636, 243] on span "[PERSON_NAME]" at bounding box center [676, 242] width 117 height 11
click at [620, 249] on input "[PERSON_NAME]" at bounding box center [620, 249] width 0 height 0
click at [634, 241] on span "[PERSON_NAME]" at bounding box center [676, 242] width 117 height 11
click at [620, 249] on input "[PERSON_NAME]" at bounding box center [620, 249] width 0 height 0
click at [648, 266] on span "[PERSON_NAME] [PERSON_NAME]" at bounding box center [676, 265] width 117 height 11
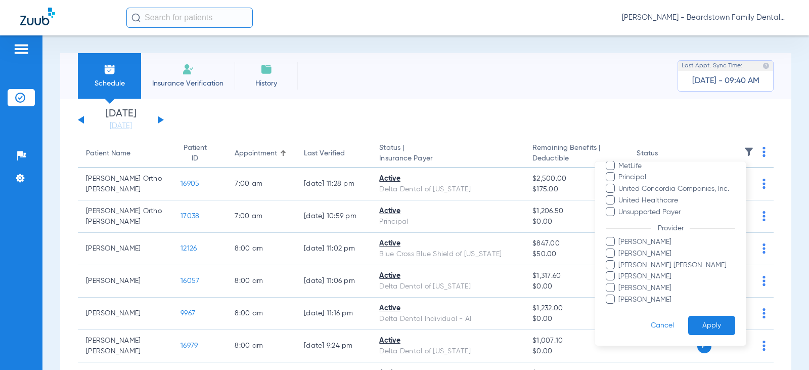
click at [620, 272] on input "[PERSON_NAME] [PERSON_NAME]" at bounding box center [620, 272] width 0 height 0
click at [710, 323] on button "Apply" at bounding box center [712, 326] width 47 height 20
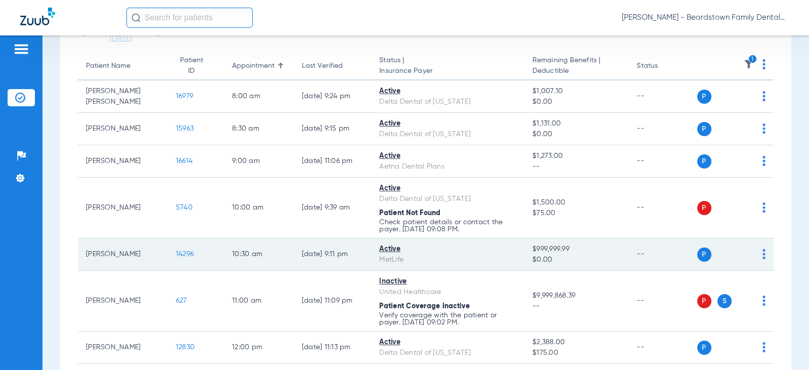
scroll to position [101, 0]
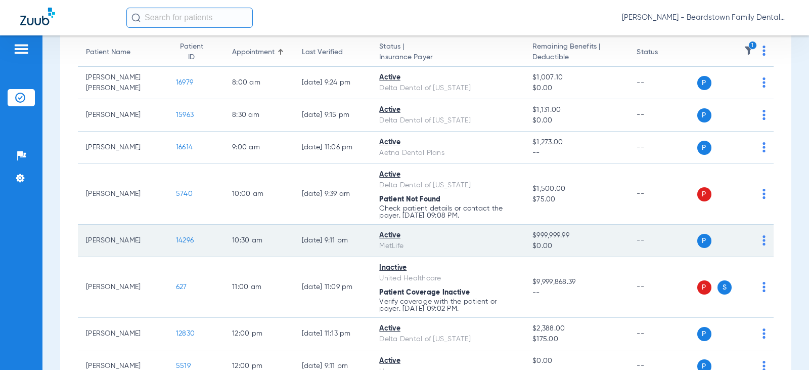
click at [182, 243] on span "14296" at bounding box center [185, 240] width 18 height 7
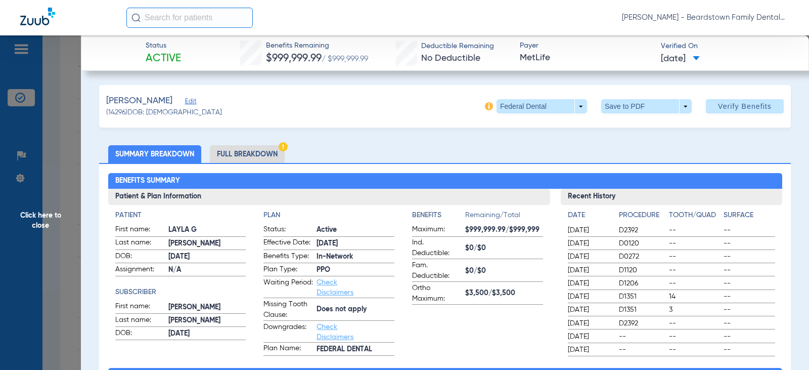
click at [397, 155] on ul "Summary Breakdown Full Breakdown" at bounding box center [445, 154] width 692 height 18
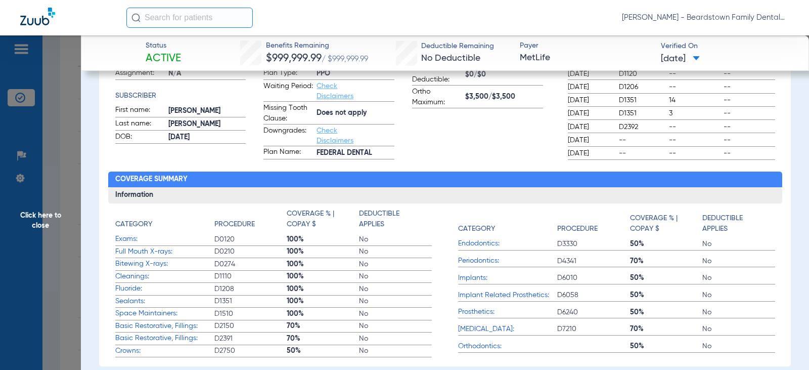
scroll to position [0, 0]
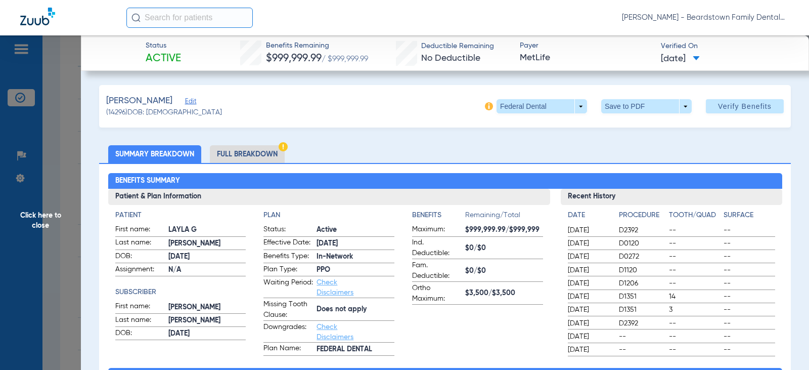
click at [54, 222] on span "Click here to close" at bounding box center [40, 220] width 81 height 370
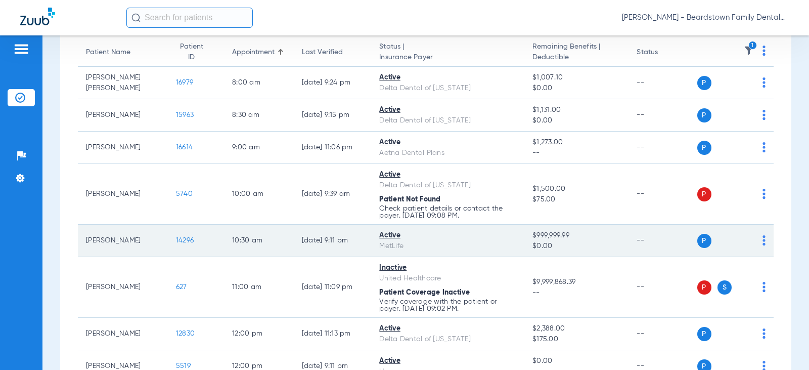
click at [176, 240] on span "14296" at bounding box center [185, 240] width 18 height 7
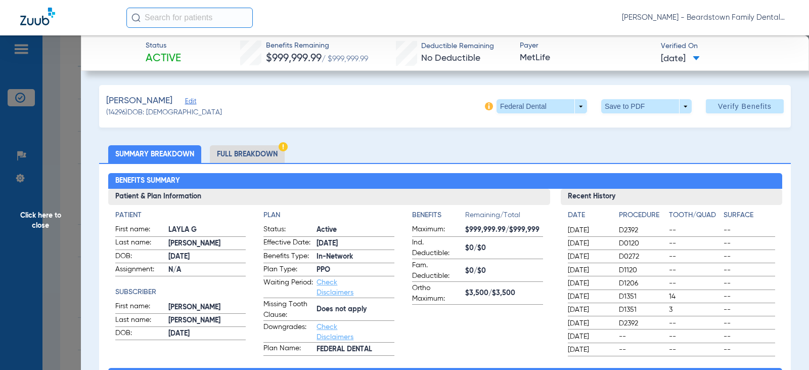
click at [347, 150] on ul "Summary Breakdown Full Breakdown" at bounding box center [445, 154] width 692 height 18
click at [44, 218] on span "Click here to close" at bounding box center [40, 220] width 81 height 370
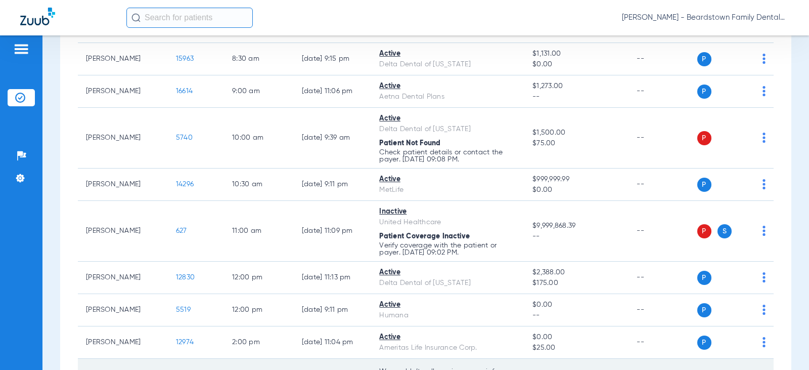
scroll to position [253, 0]
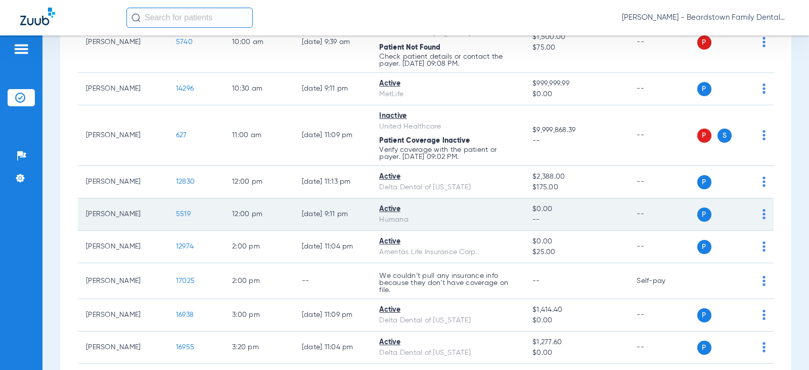
click at [179, 212] on span "5519" at bounding box center [183, 213] width 15 height 7
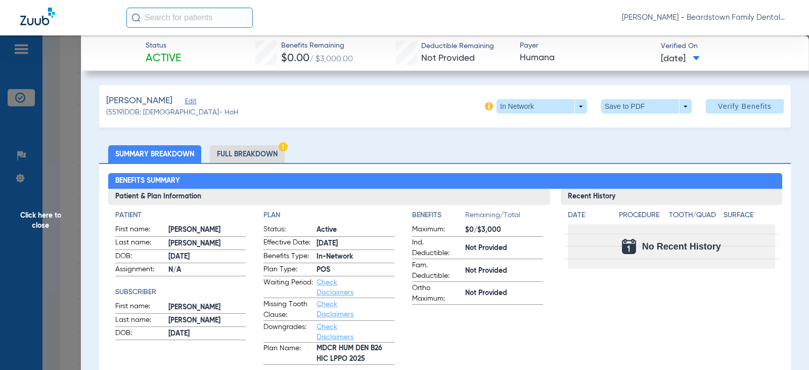
click at [473, 230] on span "$0/$3,000" at bounding box center [504, 230] width 78 height 11
click at [29, 220] on span "Click here to close" at bounding box center [40, 220] width 81 height 370
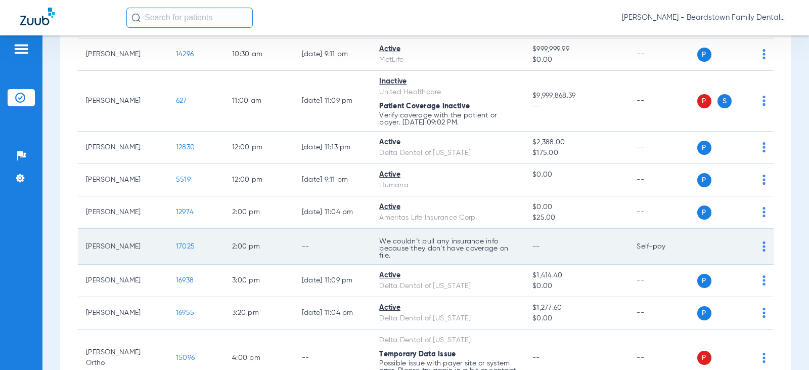
scroll to position [354, 0]
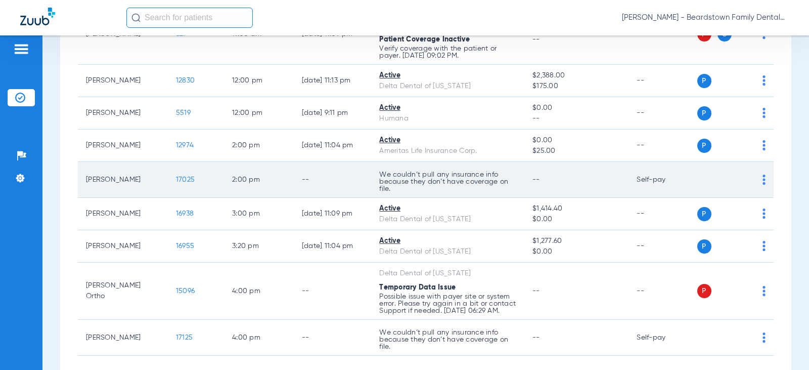
click at [176, 177] on span "17025" at bounding box center [185, 179] width 19 height 7
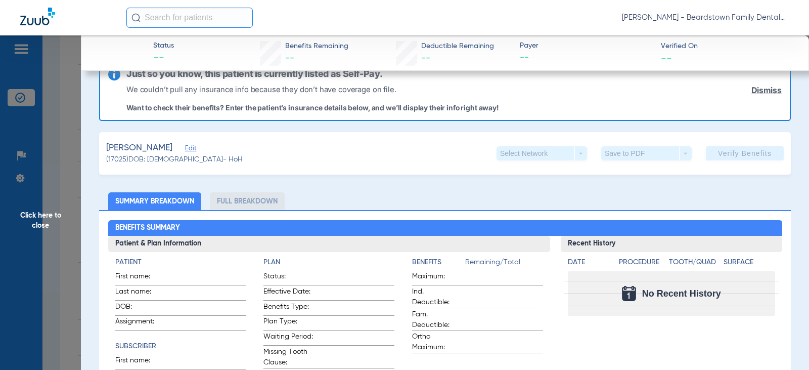
scroll to position [51, 0]
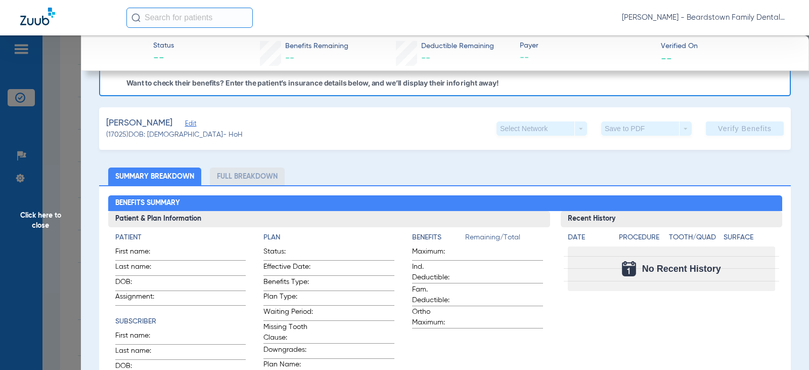
click at [45, 222] on span "Click here to close" at bounding box center [40, 220] width 81 height 370
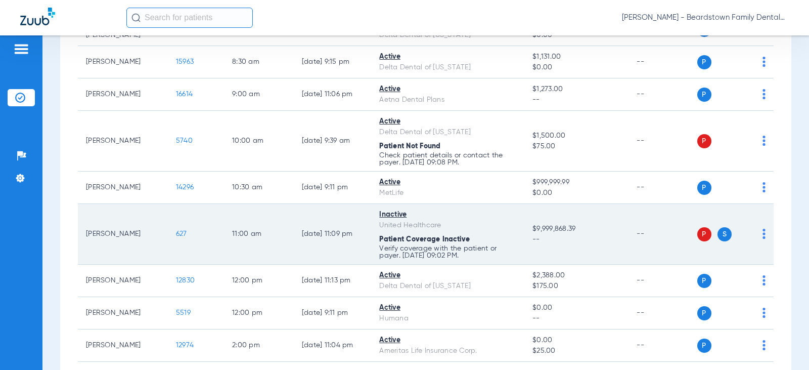
scroll to position [159, 0]
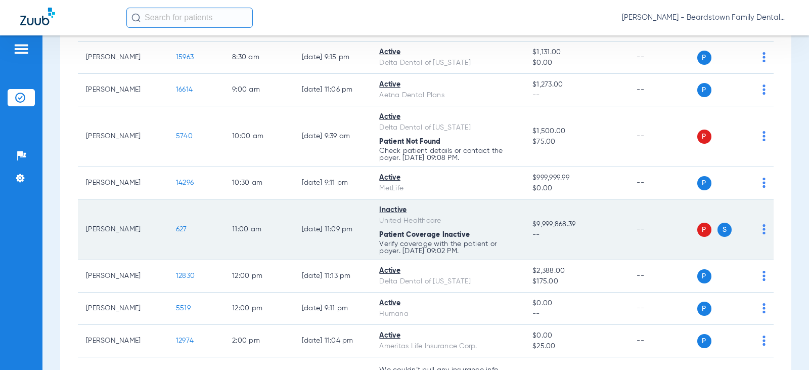
click at [176, 229] on span "627" at bounding box center [181, 229] width 11 height 7
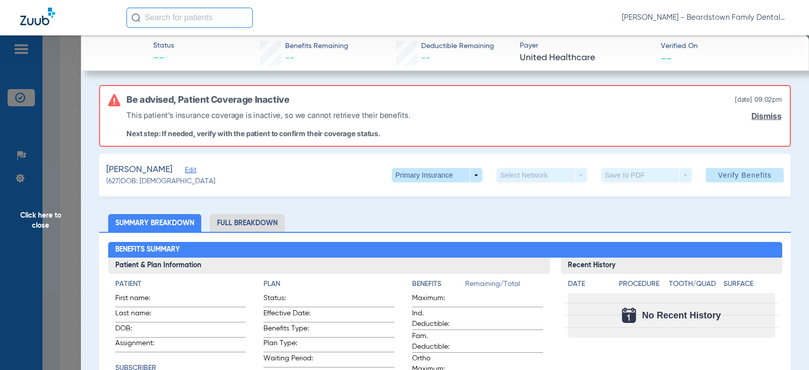
click at [40, 218] on span "Click here to close" at bounding box center [40, 220] width 81 height 370
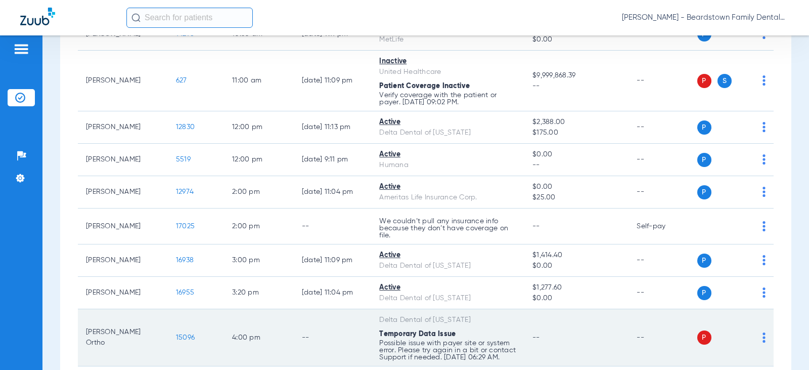
scroll to position [361, 0]
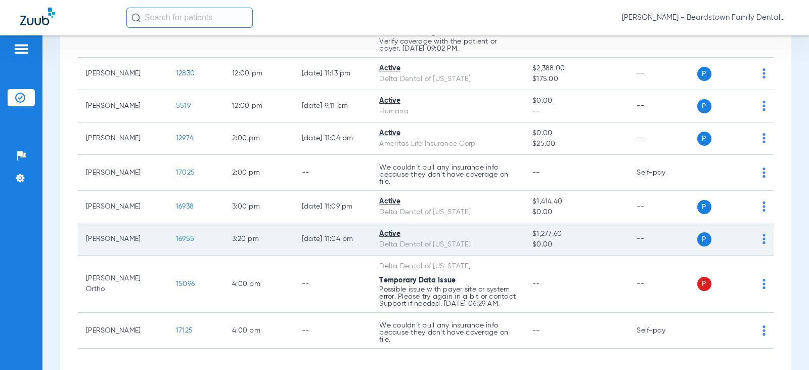
click at [181, 241] on span "16955" at bounding box center [185, 238] width 18 height 7
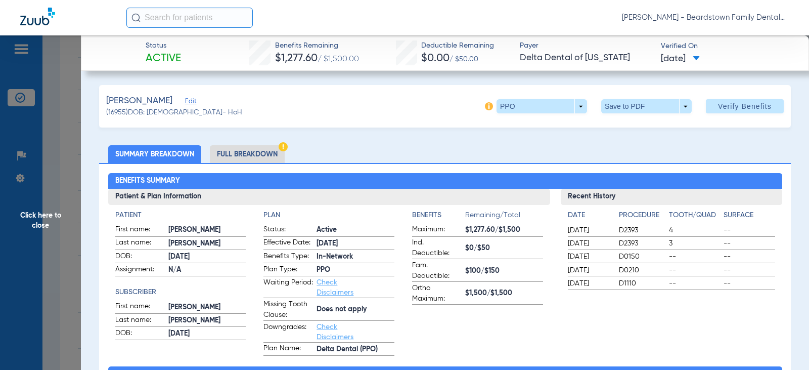
click at [37, 217] on span "Click here to close" at bounding box center [40, 220] width 81 height 370
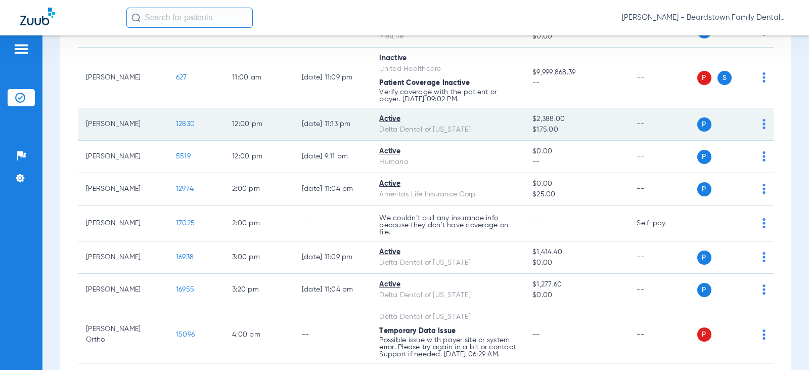
scroll to position [209, 0]
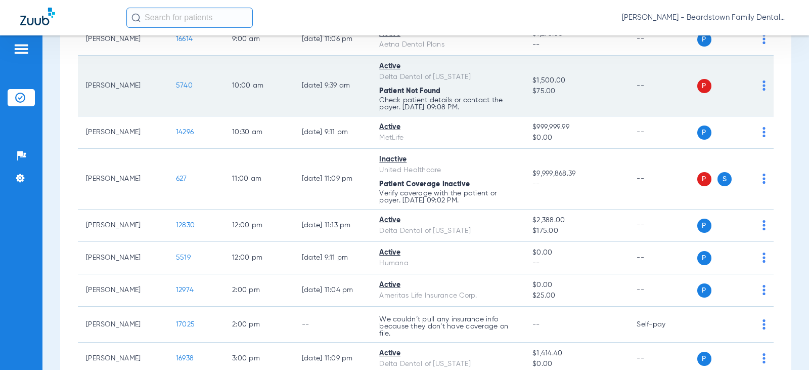
click at [176, 84] on span "5740" at bounding box center [184, 85] width 17 height 7
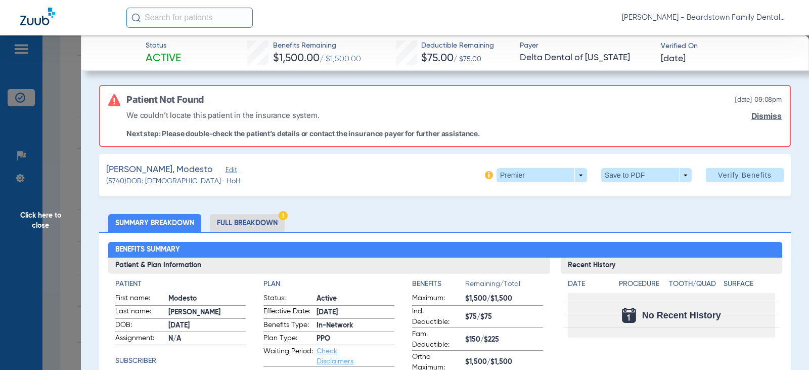
scroll to position [51, 0]
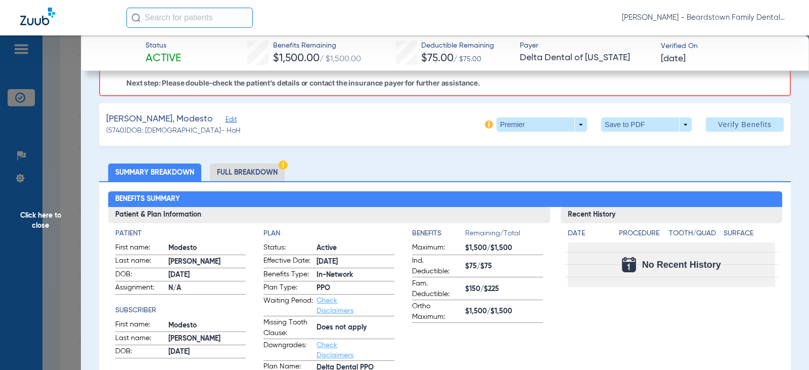
click at [249, 172] on li "Full Breakdown" at bounding box center [247, 172] width 75 height 18
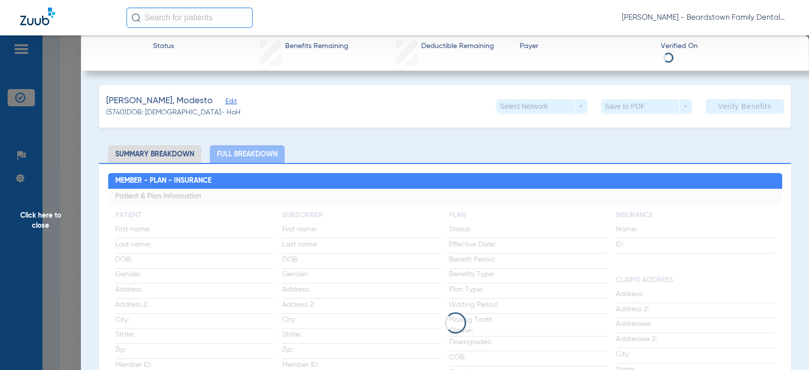
click at [155, 155] on li "Summary Breakdown" at bounding box center [154, 154] width 93 height 18
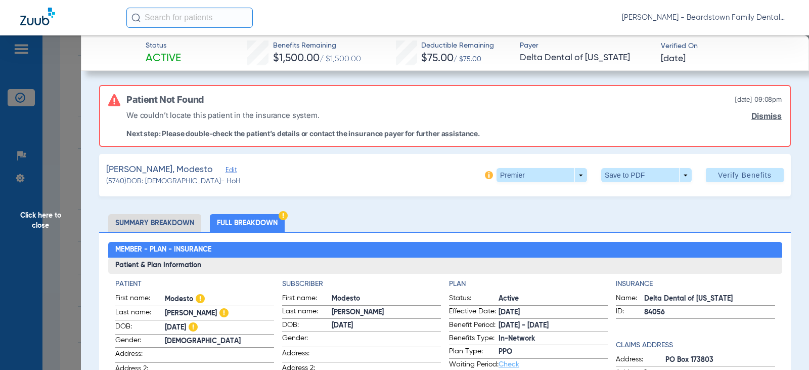
click at [46, 213] on span "Click here to close" at bounding box center [40, 220] width 81 height 370
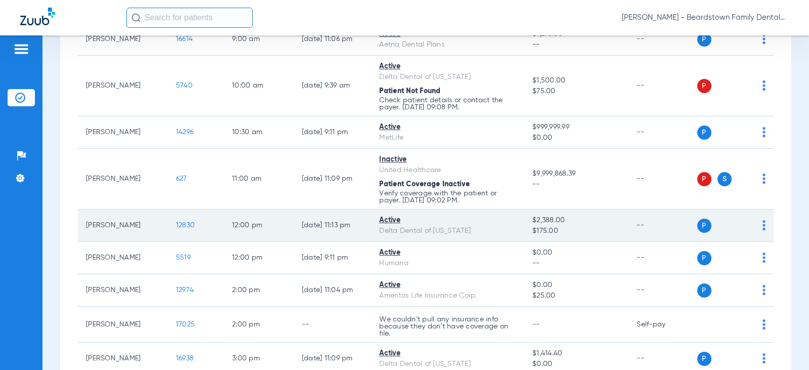
click at [180, 225] on span "12830" at bounding box center [185, 225] width 19 height 7
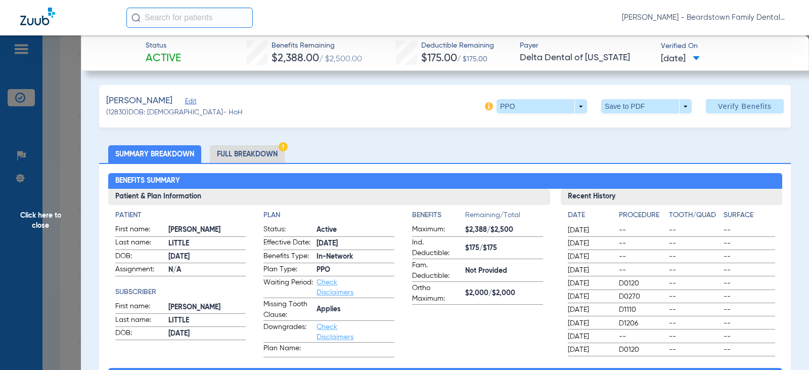
click at [51, 214] on span "Click here to close" at bounding box center [40, 220] width 81 height 370
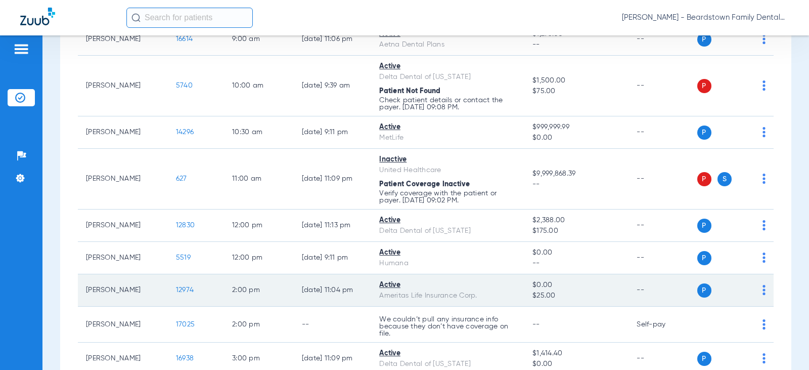
click at [182, 290] on span "12974" at bounding box center [185, 289] width 18 height 7
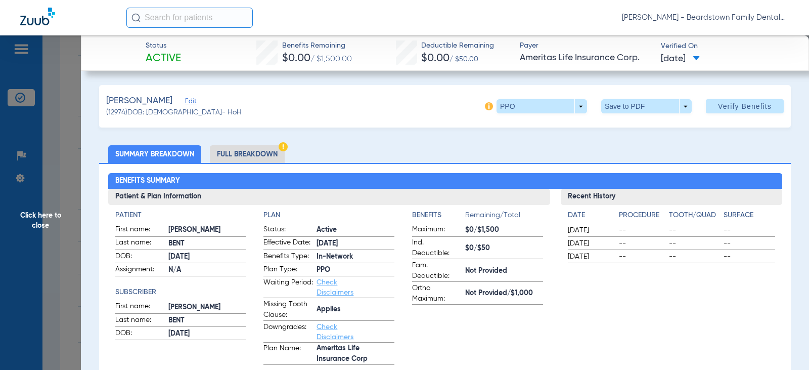
click at [52, 224] on span "Click here to close" at bounding box center [40, 220] width 81 height 370
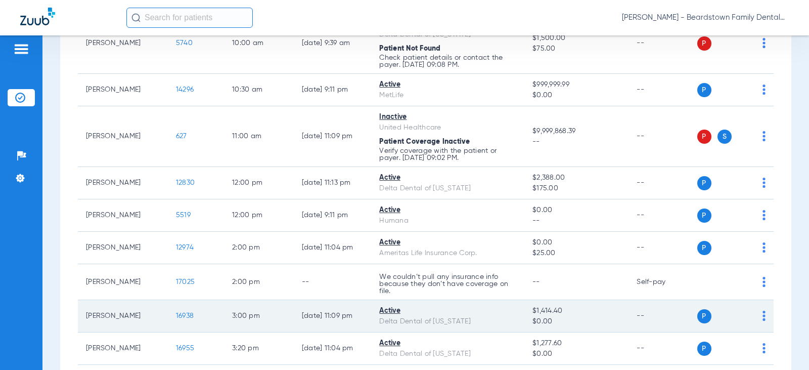
scroll to position [311, 0]
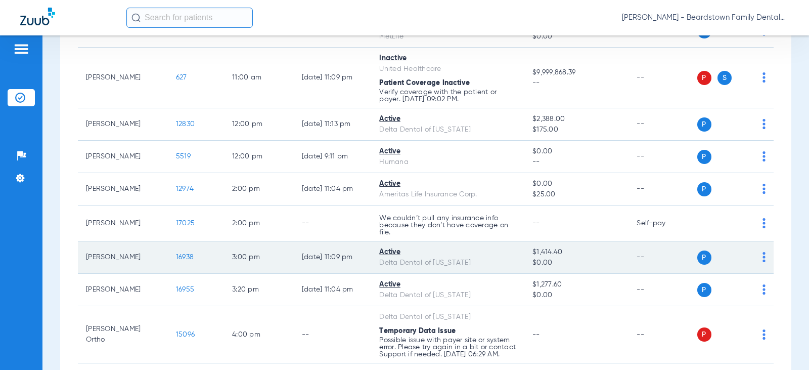
click at [181, 258] on span "16938" at bounding box center [185, 256] width 18 height 7
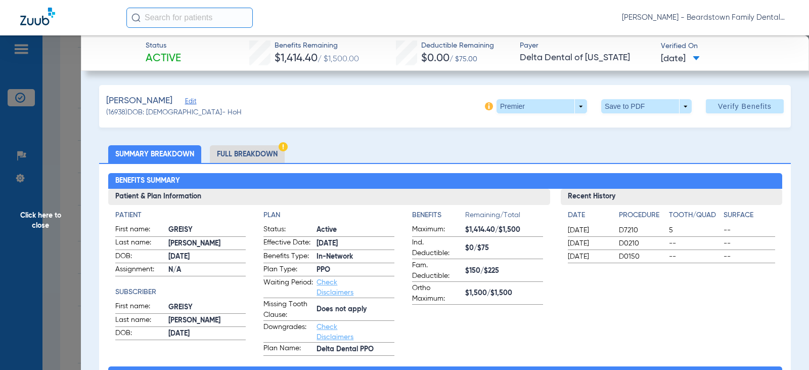
click at [50, 218] on span "Click here to close" at bounding box center [40, 220] width 81 height 370
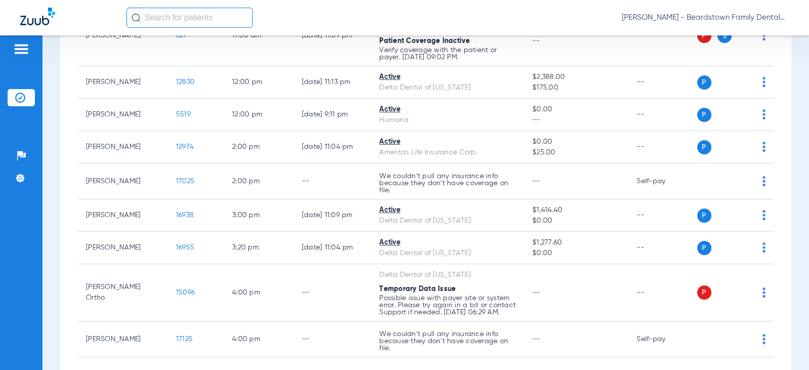
scroll to position [412, 0]
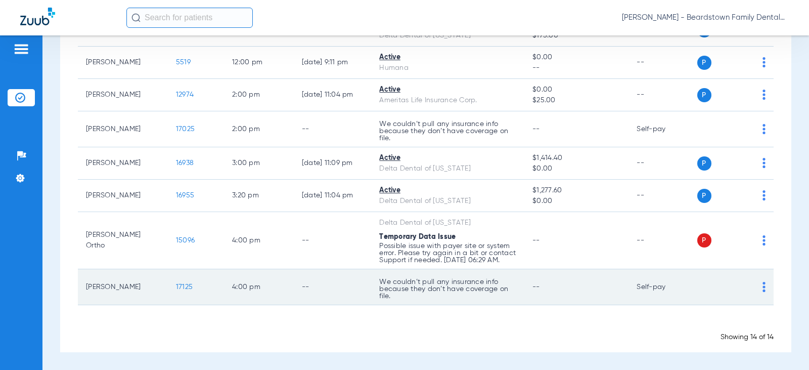
click at [176, 287] on span "17125" at bounding box center [184, 286] width 17 height 7
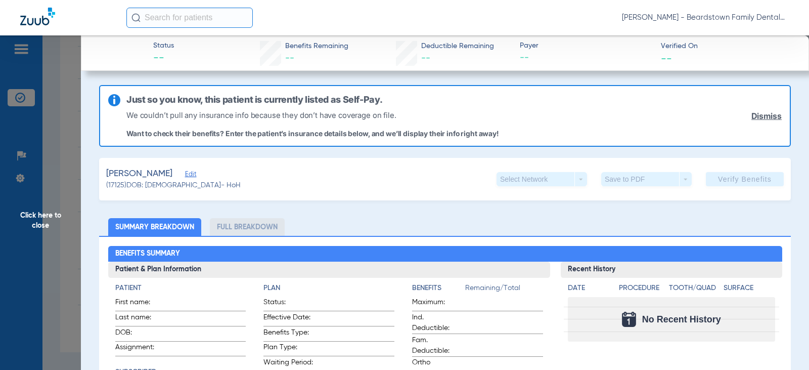
drag, startPoint x: 17, startPoint y: 183, endPoint x: 31, endPoint y: 201, distance: 22.8
click at [18, 184] on span "Click here to close" at bounding box center [40, 220] width 81 height 370
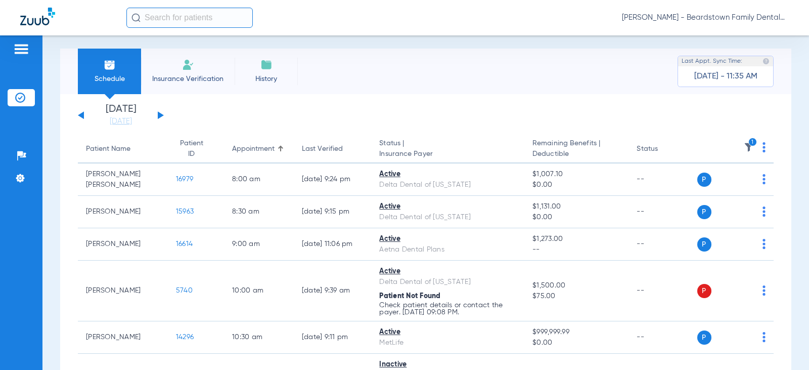
scroll to position [0, 0]
